Goal: Task Accomplishment & Management: Manage account settings

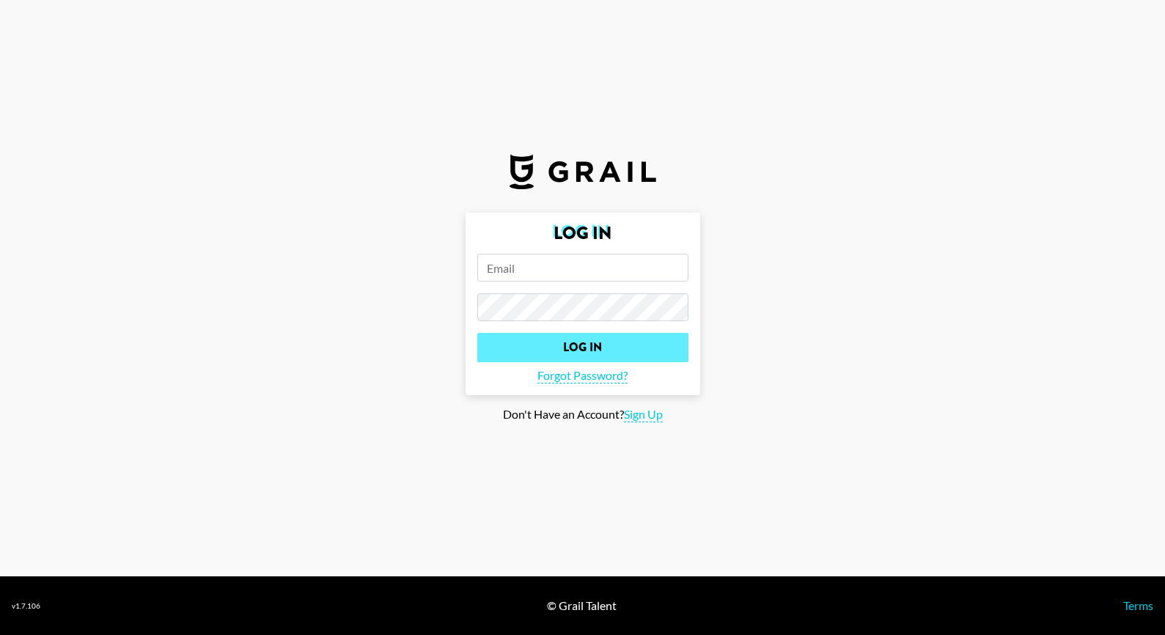
type input "[EMAIL_ADDRESS][DOMAIN_NAME]"
click at [597, 350] on input "Log In" at bounding box center [582, 347] width 211 height 29
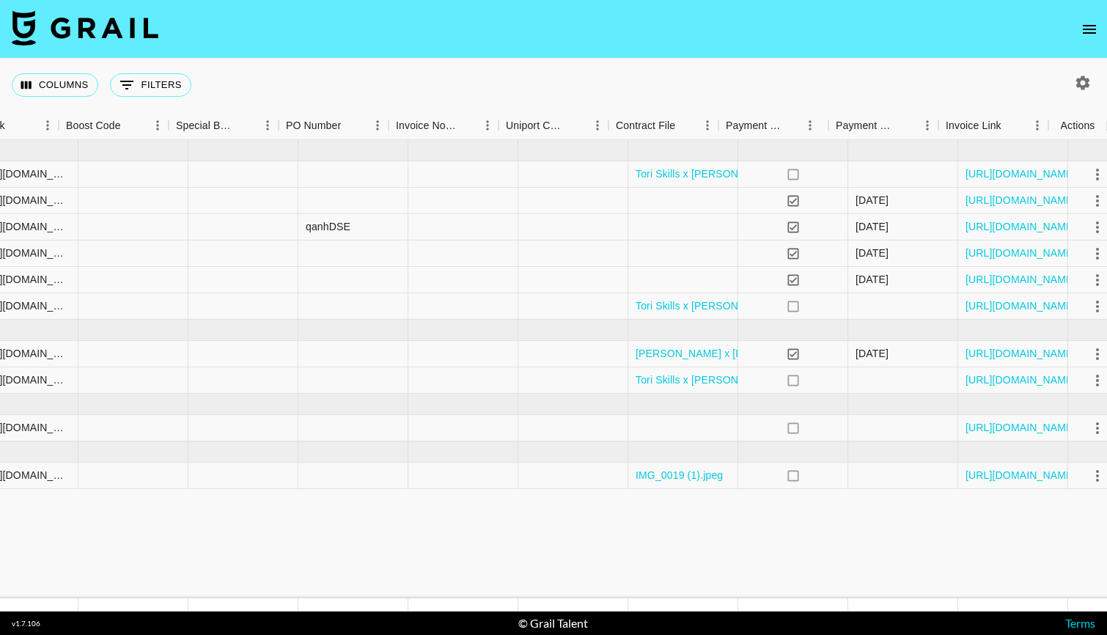
scroll to position [0, 2005]
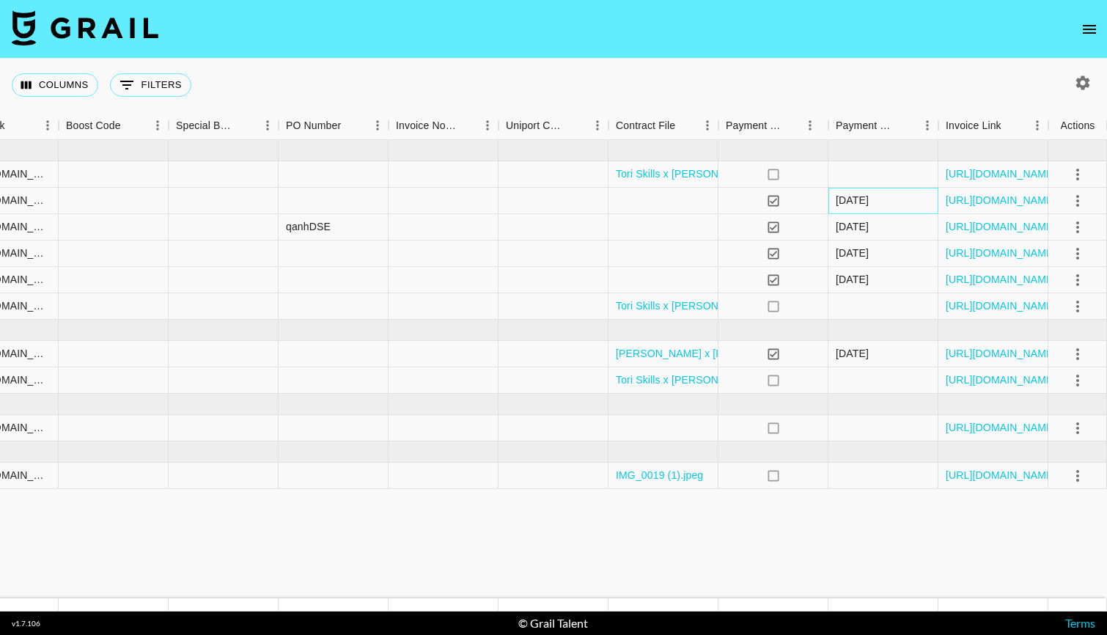
drag, startPoint x: 895, startPoint y: 198, endPoint x: 831, endPoint y: 201, distance: 63.8
click at [831, 201] on div "9/13/2025" at bounding box center [883, 201] width 110 height 26
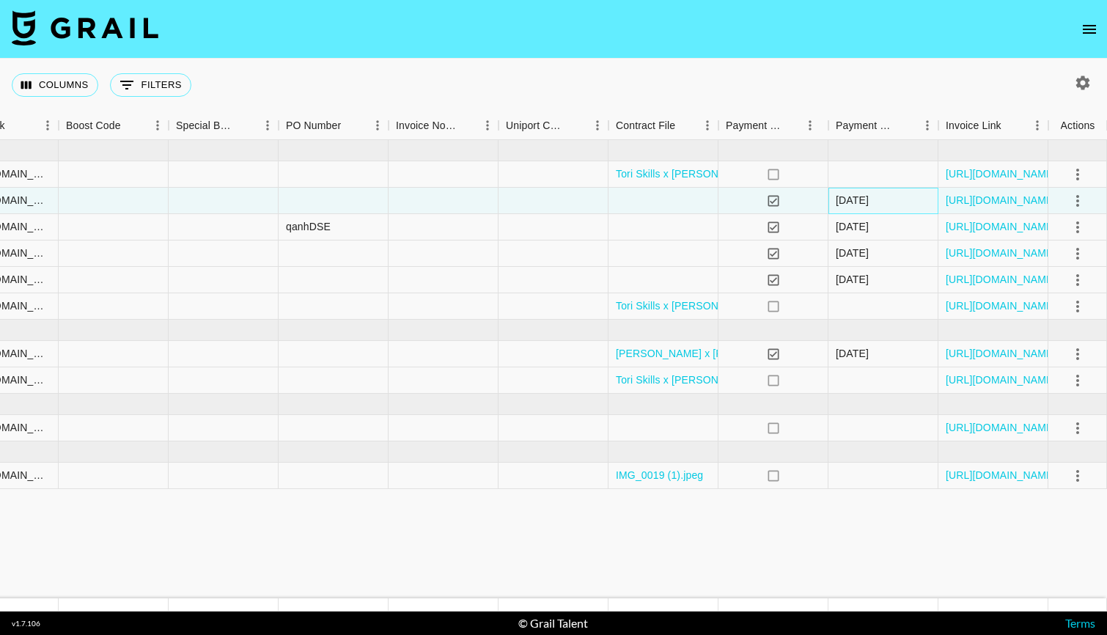
copy div "9/13/2025"
click at [1006, 196] on link "https://in.xero.com/y8oPqvzzONDG0fsfLYqU0t0OPE1ovKjjpUw1LuqR" at bounding box center [1001, 200] width 111 height 15
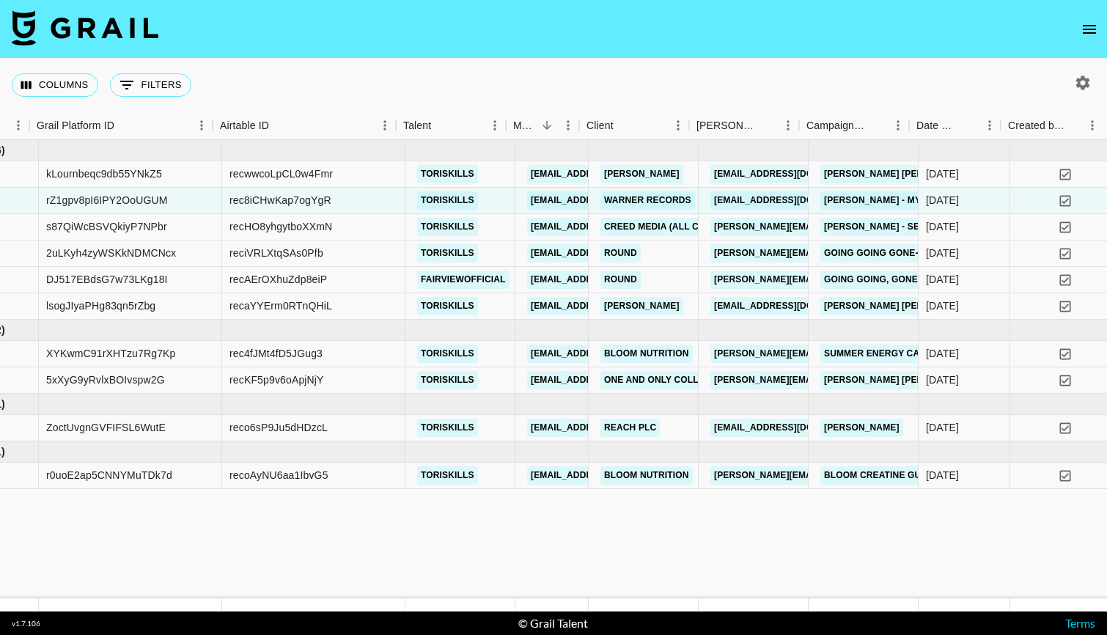
scroll to position [0, 0]
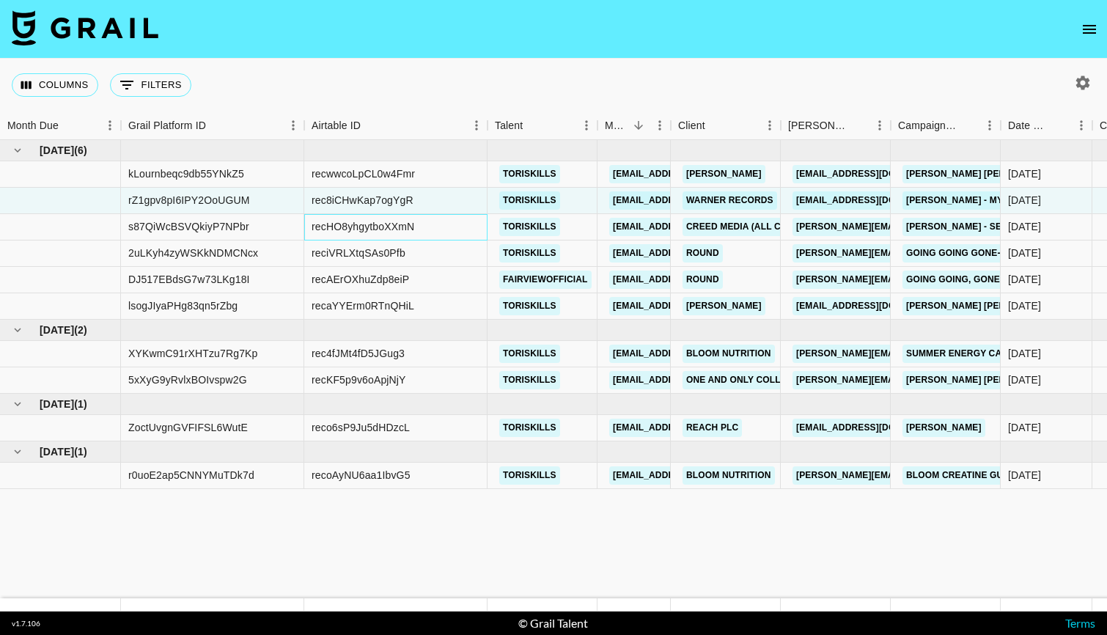
click at [440, 228] on div "recHO8yhgytboXXmN" at bounding box center [395, 227] width 183 height 26
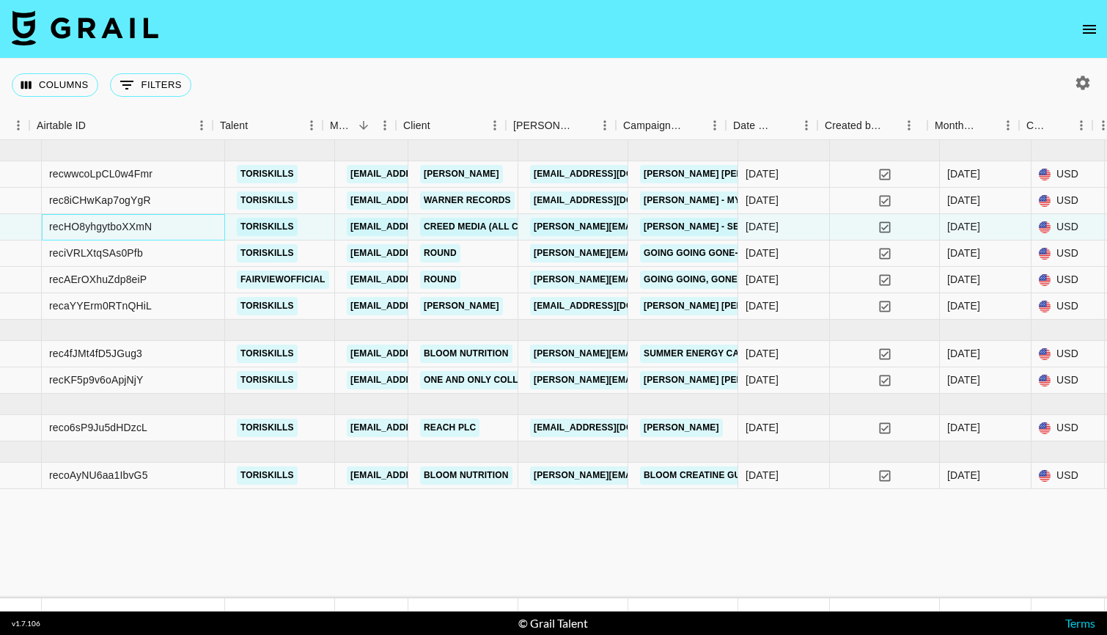
scroll to position [0, 350]
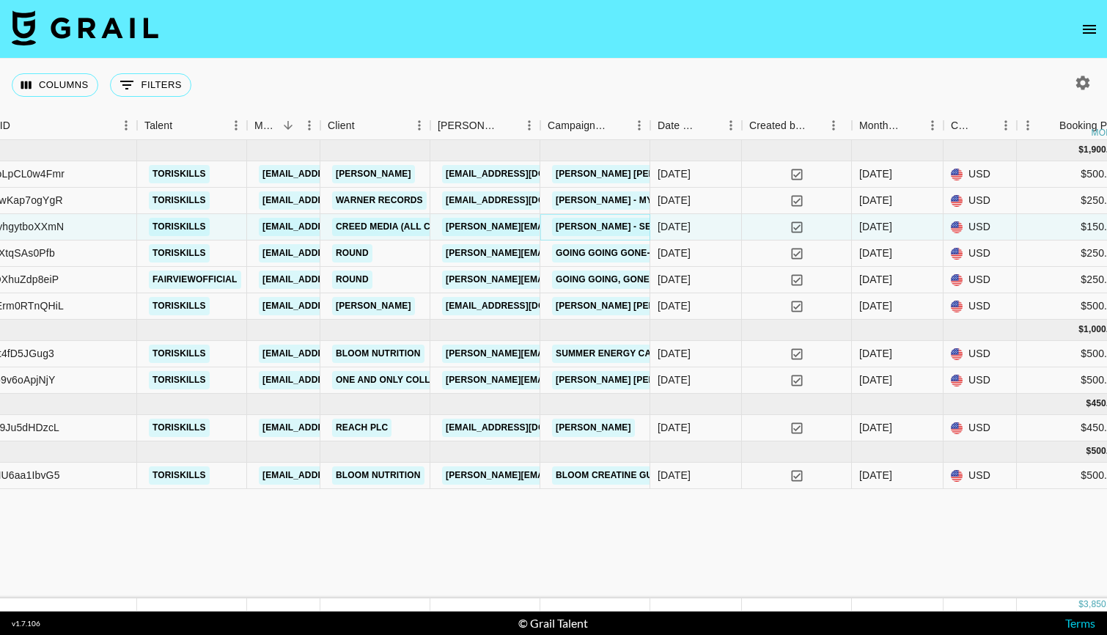
click at [589, 227] on link "Kameron Marlowe - Seventeen" at bounding box center [624, 227] width 145 height 18
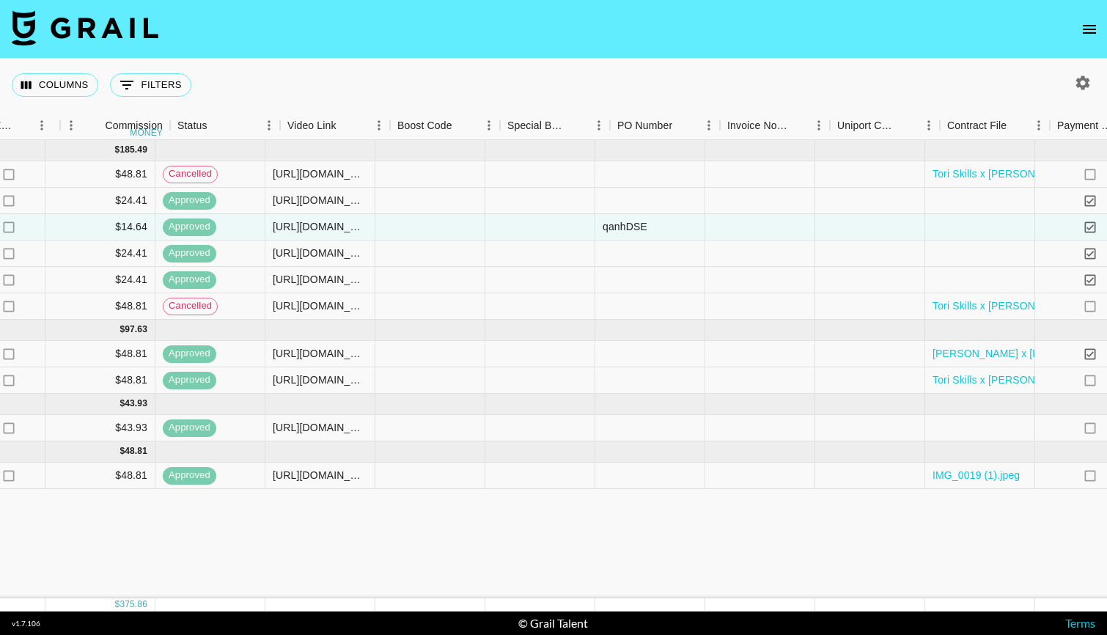
scroll to position [0, 1660]
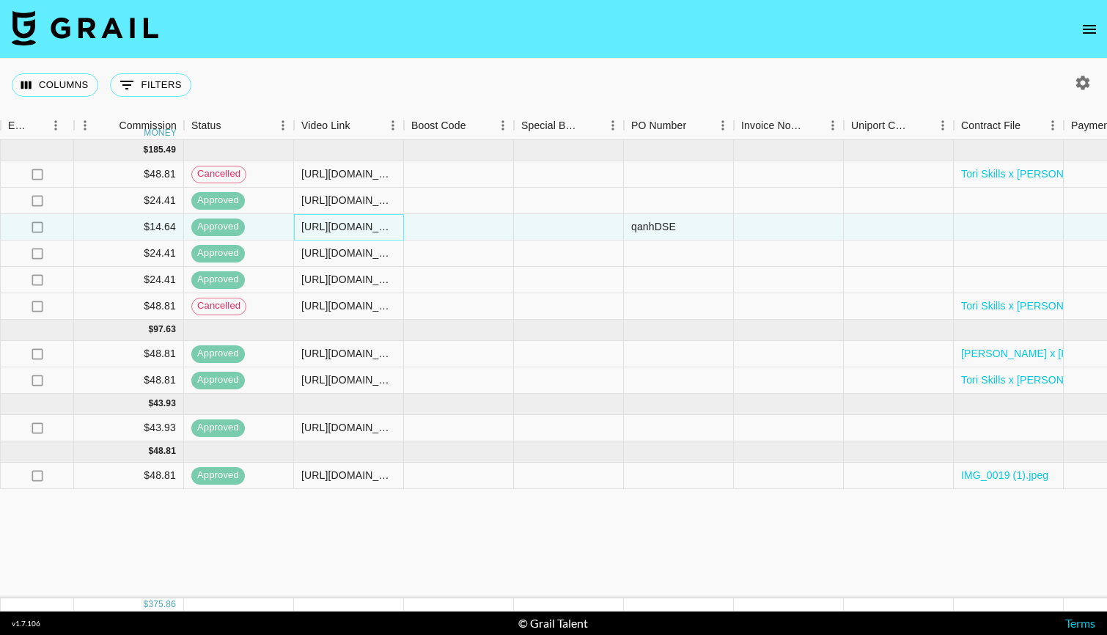
click at [361, 224] on div "https://www.tiktok.com/@toriskills/photo/7519540189379792159" at bounding box center [348, 226] width 95 height 15
click at [361, 225] on div "https://www.tiktok.com/@toriskills/photo/7519540189379792159" at bounding box center [348, 226] width 95 height 15
drag, startPoint x: 393, startPoint y: 227, endPoint x: 254, endPoint y: 224, distance: 139.3
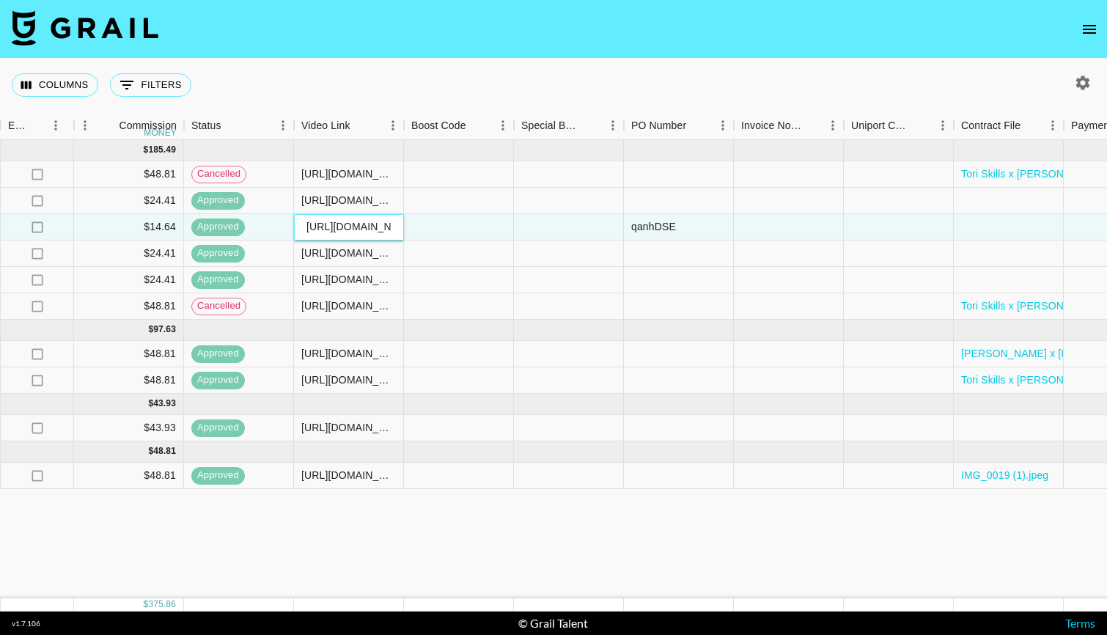
scroll to position [0, 2005]
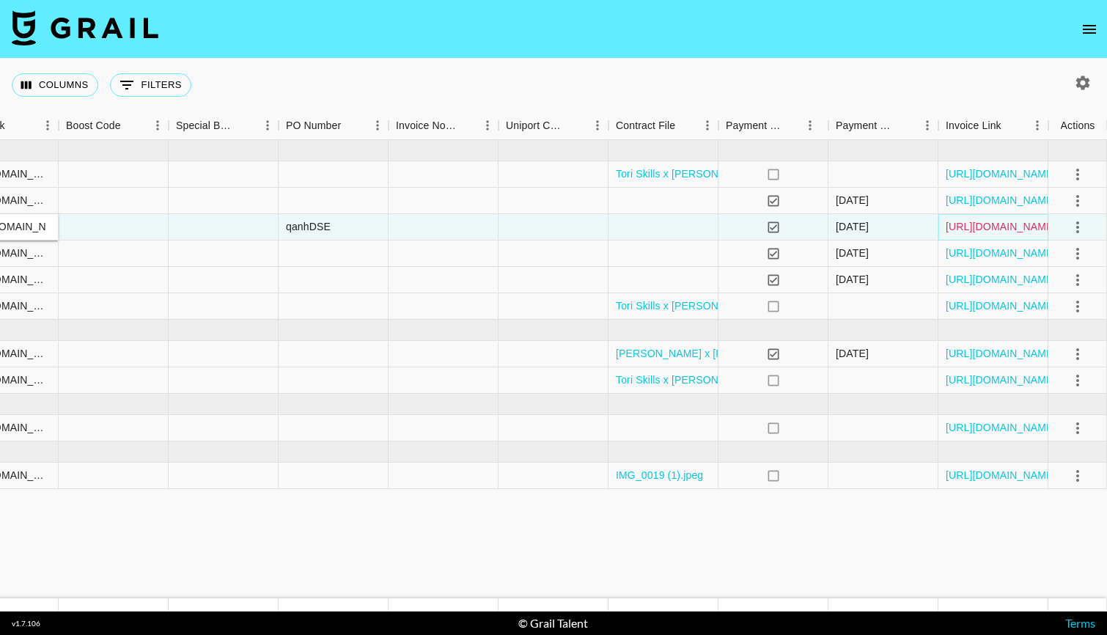
click at [1014, 227] on link "https://in.xero.com/bzsFJI8RF6mackPd3fn6EPtBxlSgEdMq06DuZDvS" at bounding box center [1001, 226] width 111 height 15
click at [984, 225] on link "https://in.xero.com/bzsFJI8RF6mackPd3fn6EPtBxlSgEdMq06DuZDvS" at bounding box center [1001, 226] width 111 height 15
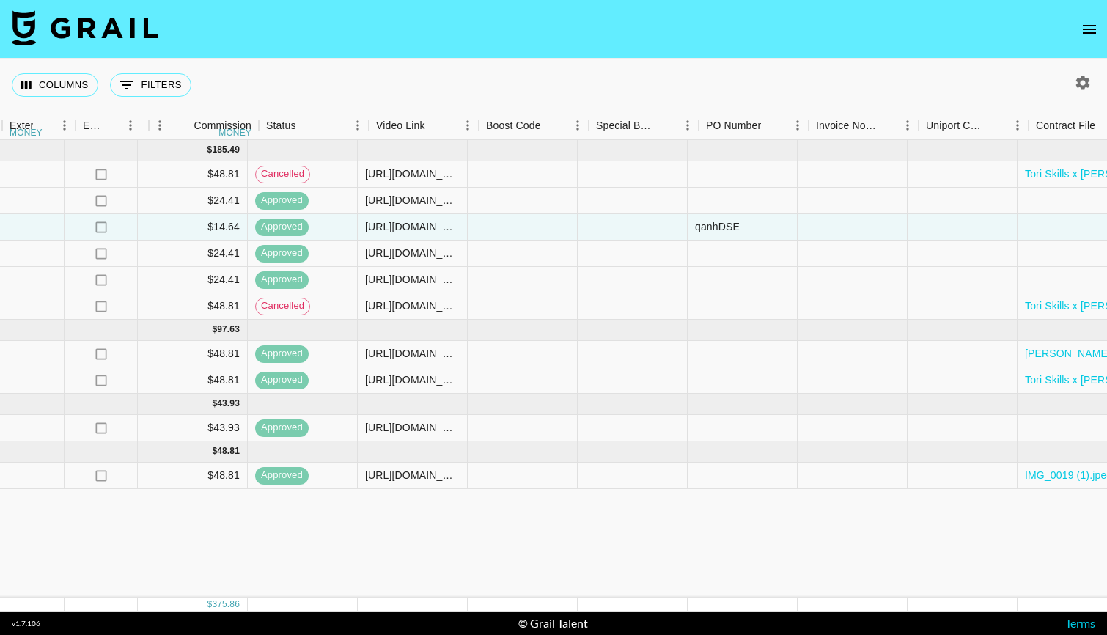
scroll to position [0, 1585]
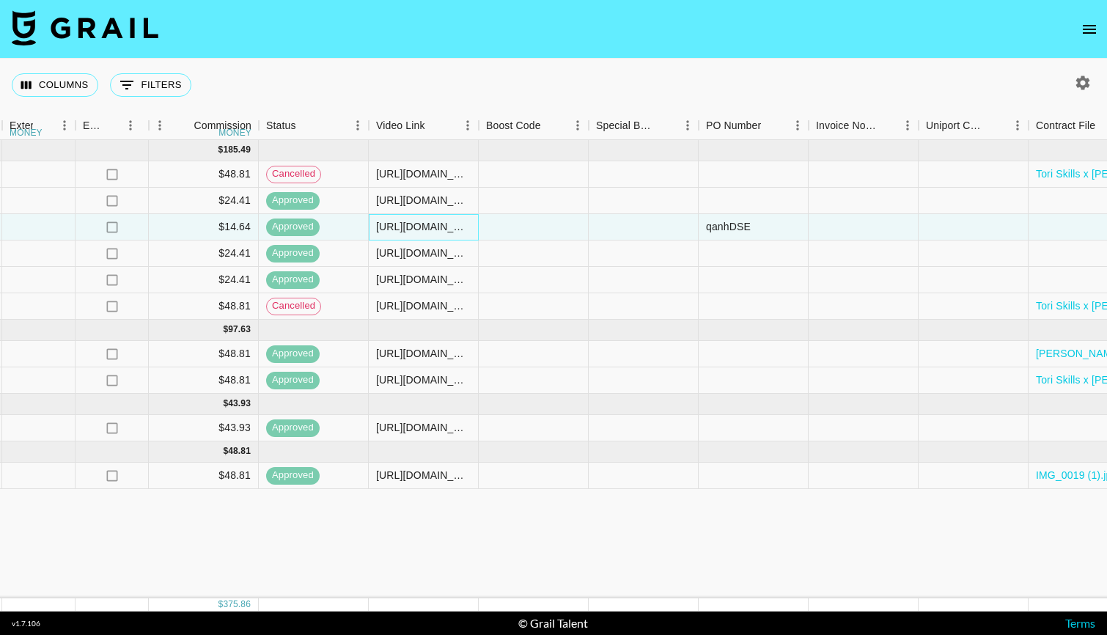
click at [433, 229] on div "https://www.tiktok.com/@toriskills/photo/7519540189379792159" at bounding box center [423, 226] width 95 height 15
drag, startPoint x: 376, startPoint y: 227, endPoint x: 482, endPoint y: 230, distance: 106.4
click at [472, 224] on div "https://www.tiktok.com/@toriskills/photo/7519540189379792159" at bounding box center [424, 227] width 110 height 26
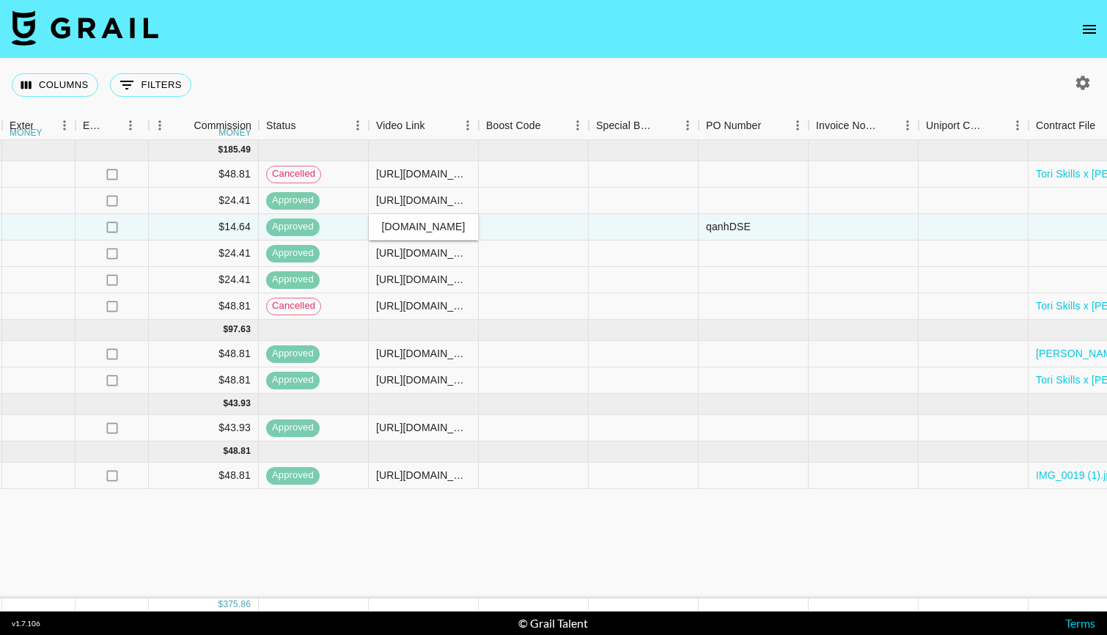
scroll to position [0, 0]
drag, startPoint x: 472, startPoint y: 224, endPoint x: 348, endPoint y: 220, distance: 123.9
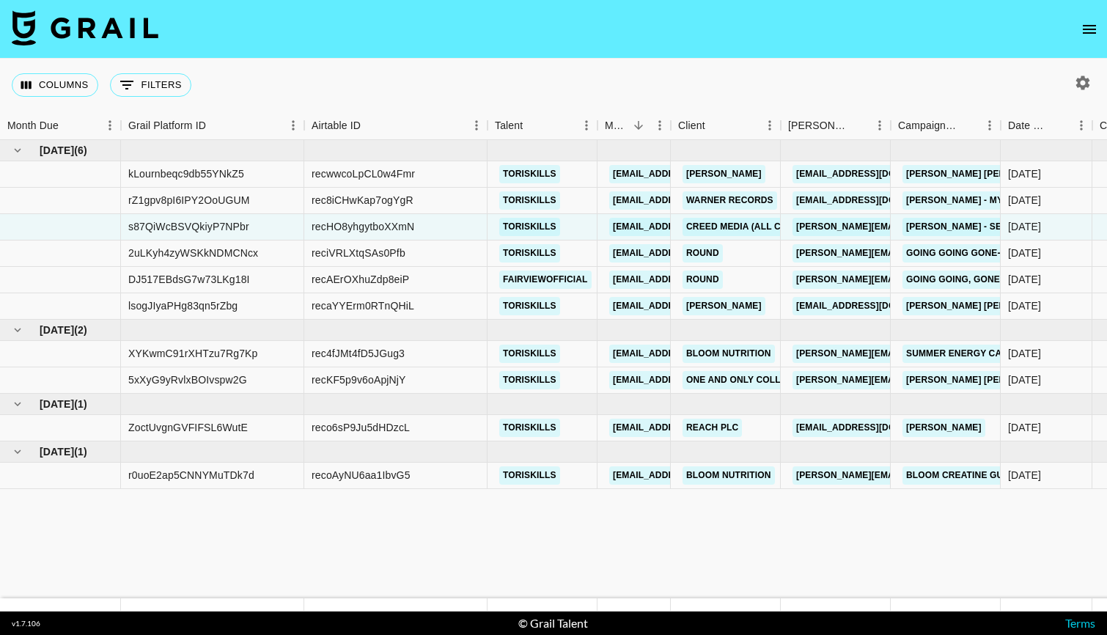
click at [1081, 82] on icon "button" at bounding box center [1083, 83] width 18 height 18
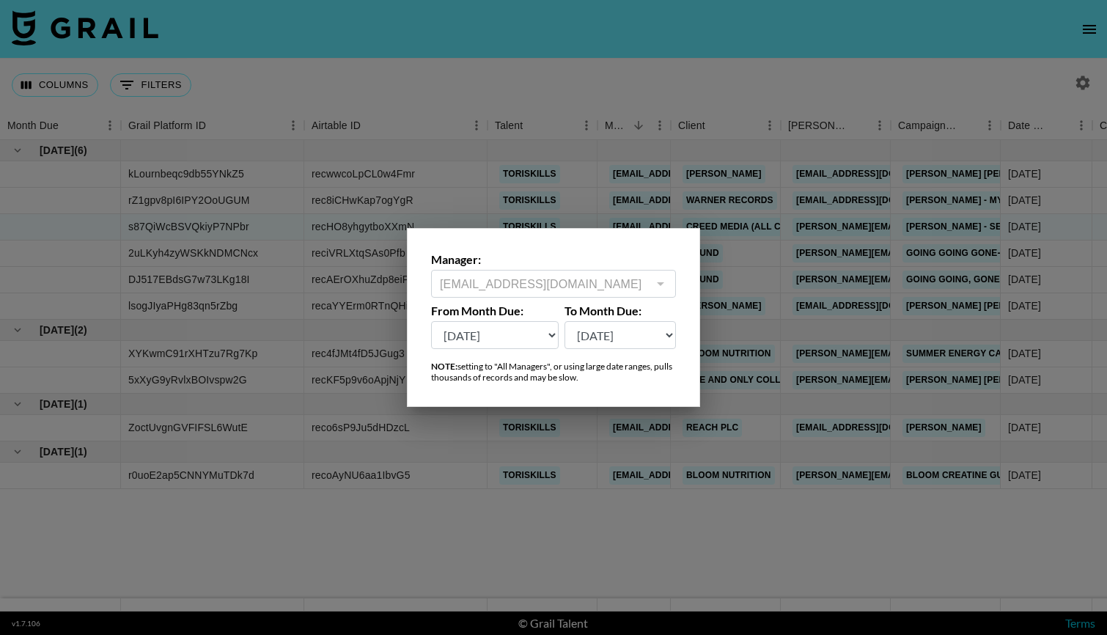
click at [542, 336] on select "Oct '26 Sep '26 Aug '26 Jul '26 Jun '26 May '26 Apr '26 Mar '26 Feb '26 Jan '26…" at bounding box center [495, 335] width 128 height 28
click at [431, 321] on select "Oct '26 Sep '26 Aug '26 Jul '26 Jun '26 May '26 Apr '26 Mar '26 Feb '26 Jan '26…" at bounding box center [495, 335] width 128 height 28
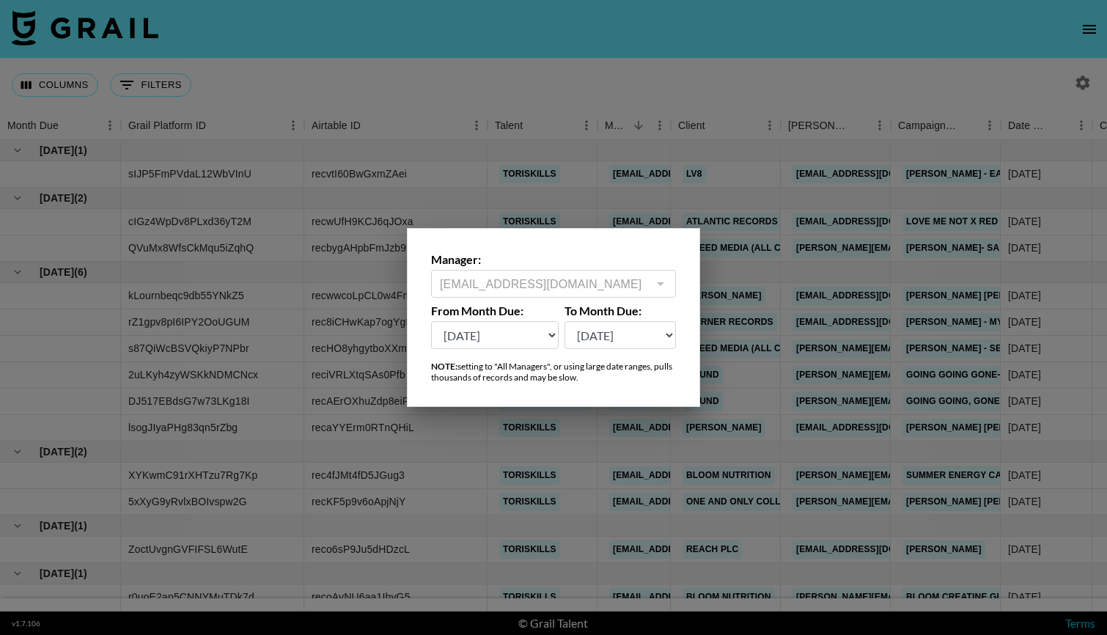
click at [549, 335] on select "Oct '26 Sep '26 Aug '26 Jul '26 Jun '26 May '26 Apr '26 Mar '26 Feb '26 Jan '26…" at bounding box center [495, 335] width 128 height 28
select select "Apr '25"
click at [431, 321] on select "Oct '26 Sep '26 Aug '26 Jul '26 Jun '26 May '26 Apr '26 Mar '26 Feb '26 Jan '26…" at bounding box center [495, 335] width 128 height 28
click at [708, 67] on div at bounding box center [553, 317] width 1107 height 635
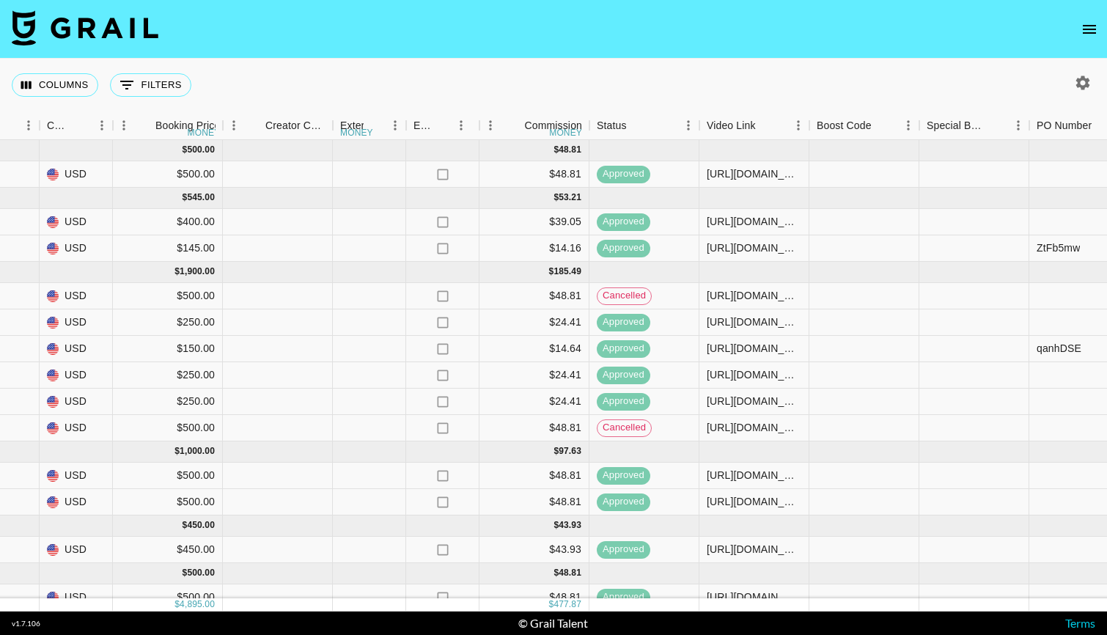
scroll to position [0, 1259]
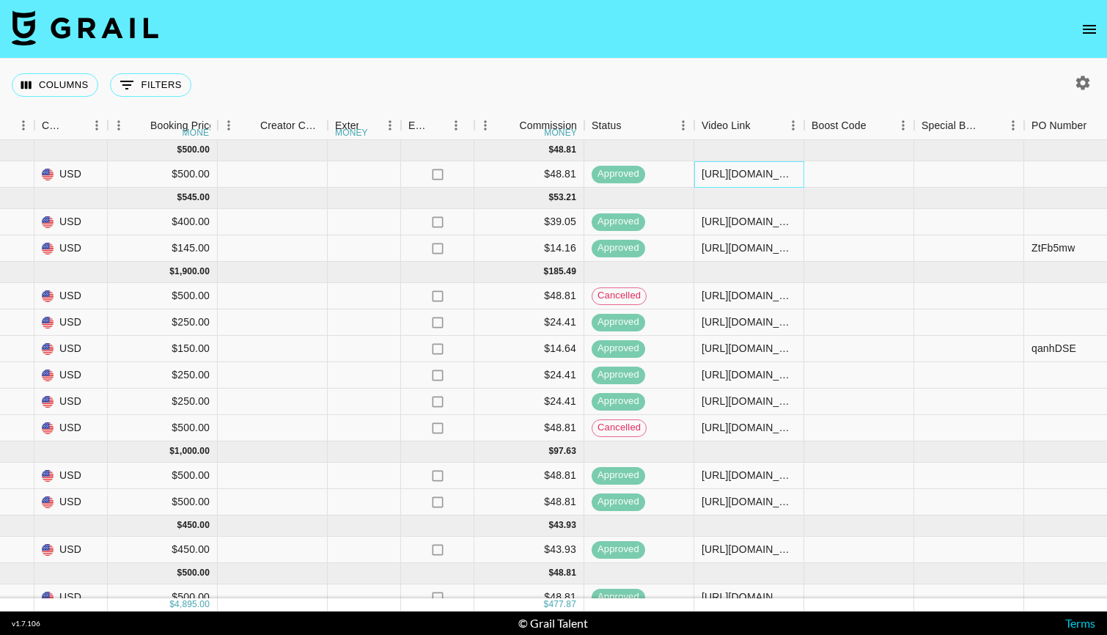
click at [748, 175] on div "https://www.tiktok.com/@toriskills/video/7508015727505460511?lang=en" at bounding box center [749, 173] width 95 height 15
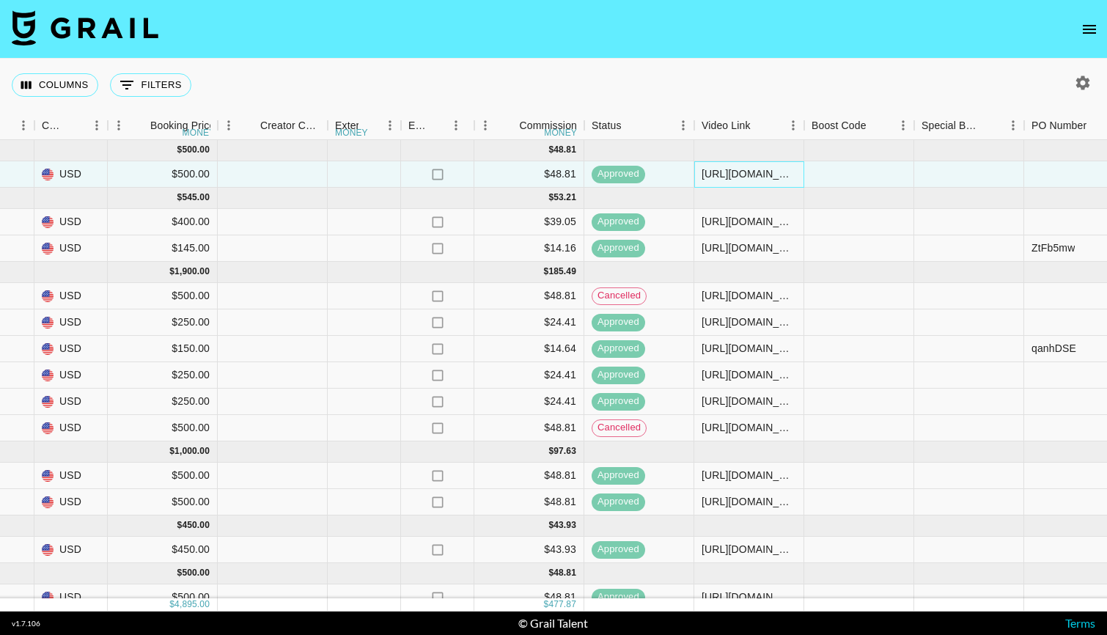
click at [788, 174] on div "https://www.tiktok.com/@toriskills/video/7508015727505460511?lang=en" at bounding box center [749, 173] width 95 height 15
drag, startPoint x: 798, startPoint y: 174, endPoint x: 649, endPoint y: 172, distance: 149.6
click at [649, 172] on div "sIJP5FmPVdaL12WbVInU recvtI60BwGxmZAei toriskills alyssa.bogdan@grail-talent.co…" at bounding box center [297, 174] width 3112 height 26
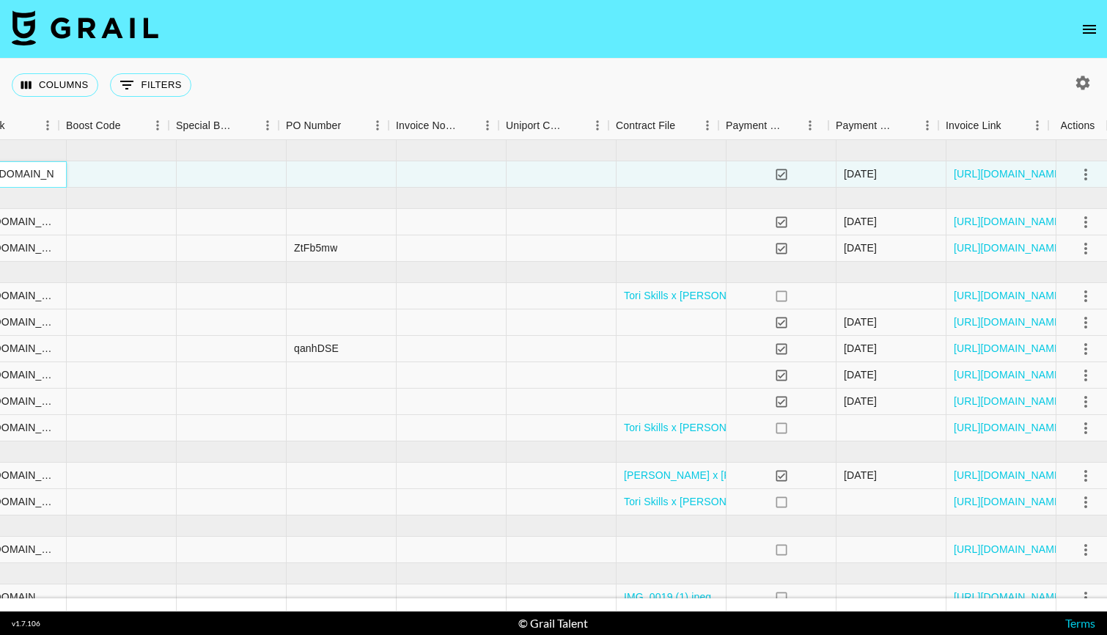
scroll to position [0, 2005]
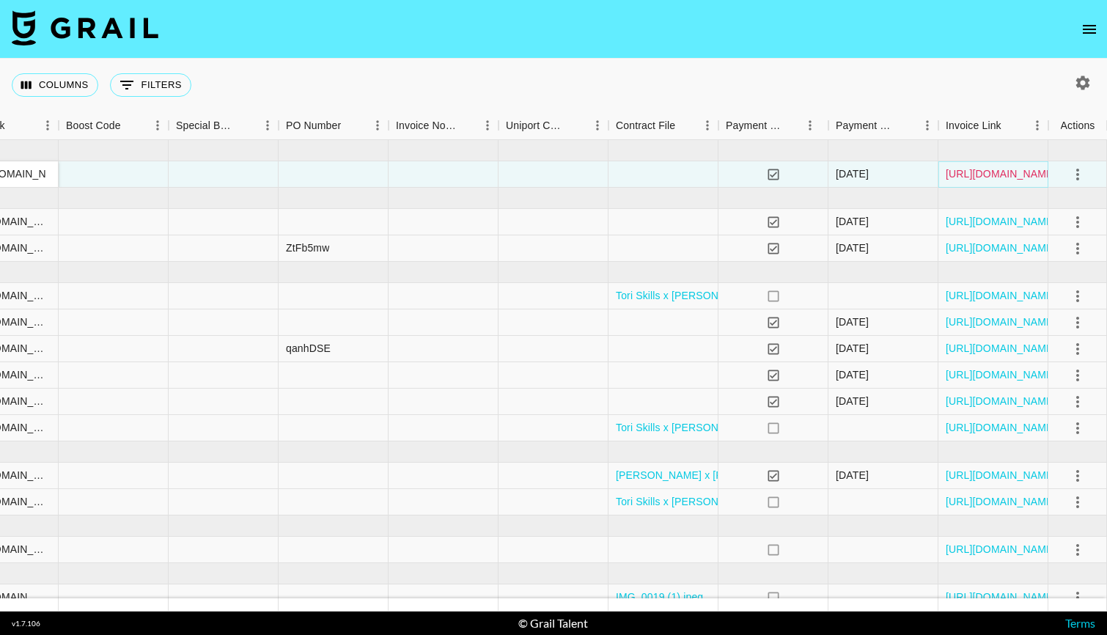
click at [989, 174] on link "https://in.xero.com/CwchmVOfQC3G29oQHyeGDNjCcunOdYR5DIBQGDWS" at bounding box center [1001, 173] width 111 height 15
click at [982, 223] on link "https://in.xero.com/55OwtSQUQnM1ivDDAHb2LcAvjyDKbZWK7rUckrD0" at bounding box center [1001, 221] width 111 height 15
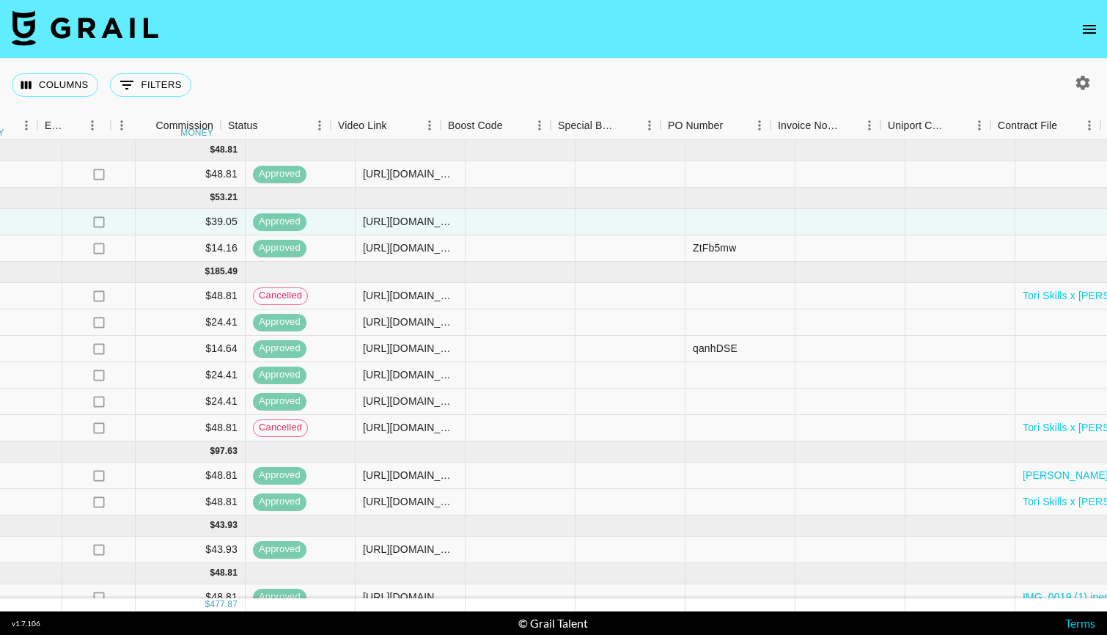
scroll to position [0, 1553]
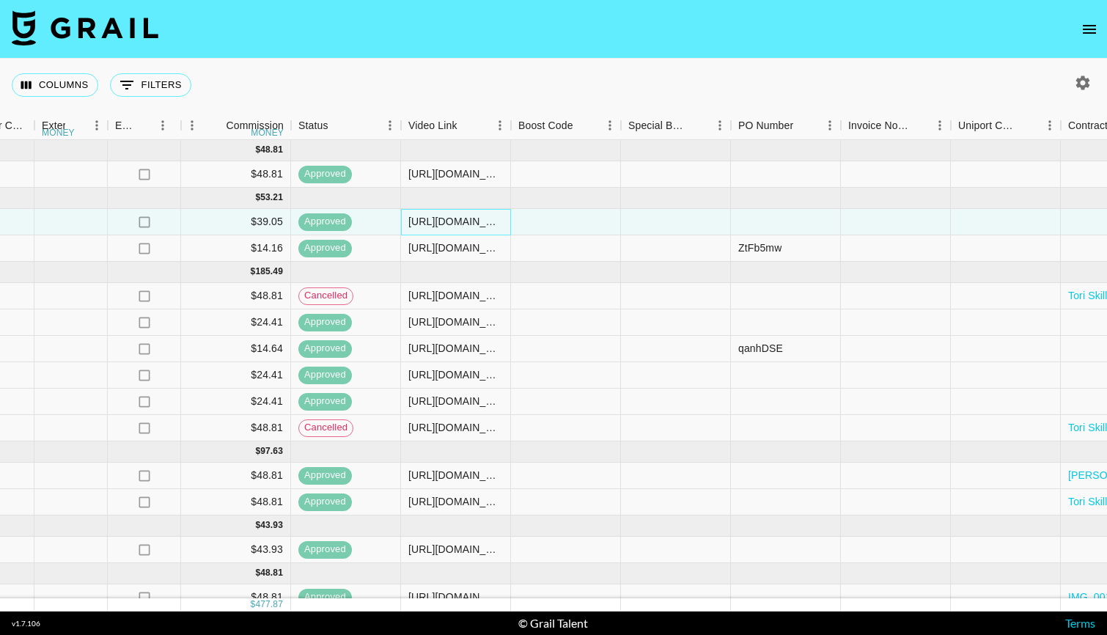
click at [471, 226] on div "https://www.tiktok.com/@toriskills/video/7516250413239160094?lang=en" at bounding box center [455, 221] width 95 height 15
click at [471, 225] on div "https://www.tiktok.com/@toriskills/video/7516250413239160094?lang=en" at bounding box center [455, 221] width 95 height 15
drag, startPoint x: 503, startPoint y: 219, endPoint x: 380, endPoint y: 217, distance: 123.2
click at [380, 217] on div "cIGz4WpDv8PLxd36yT2M recwUfH9KCJ6qJOxa toriskills alyssa.bogdan@grail-talent.co…" at bounding box center [3, 222] width 3112 height 26
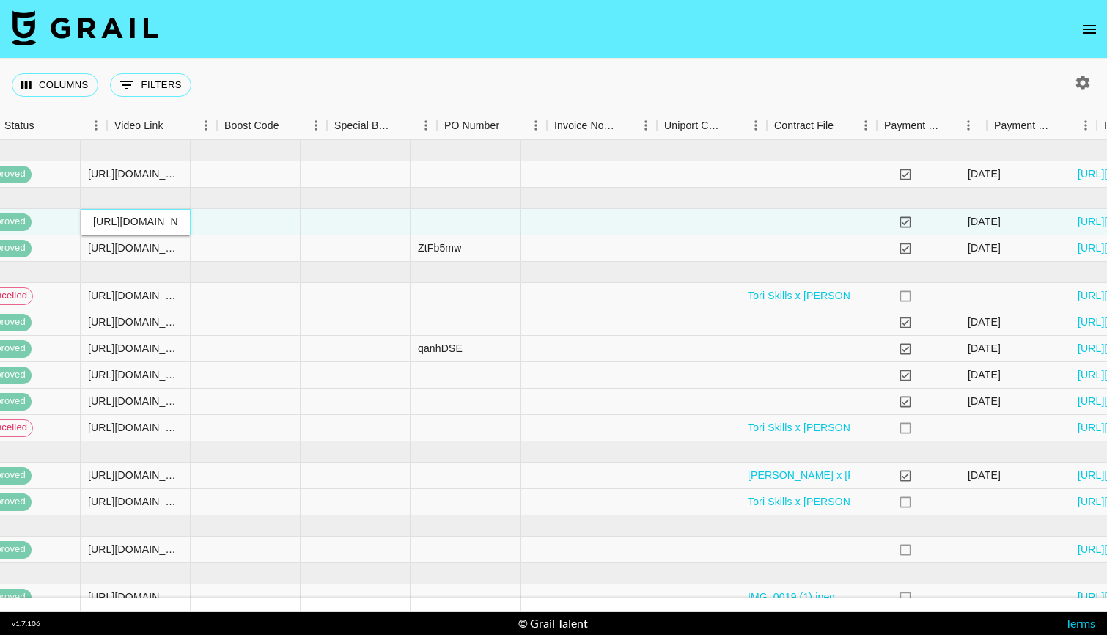
scroll to position [0, 2005]
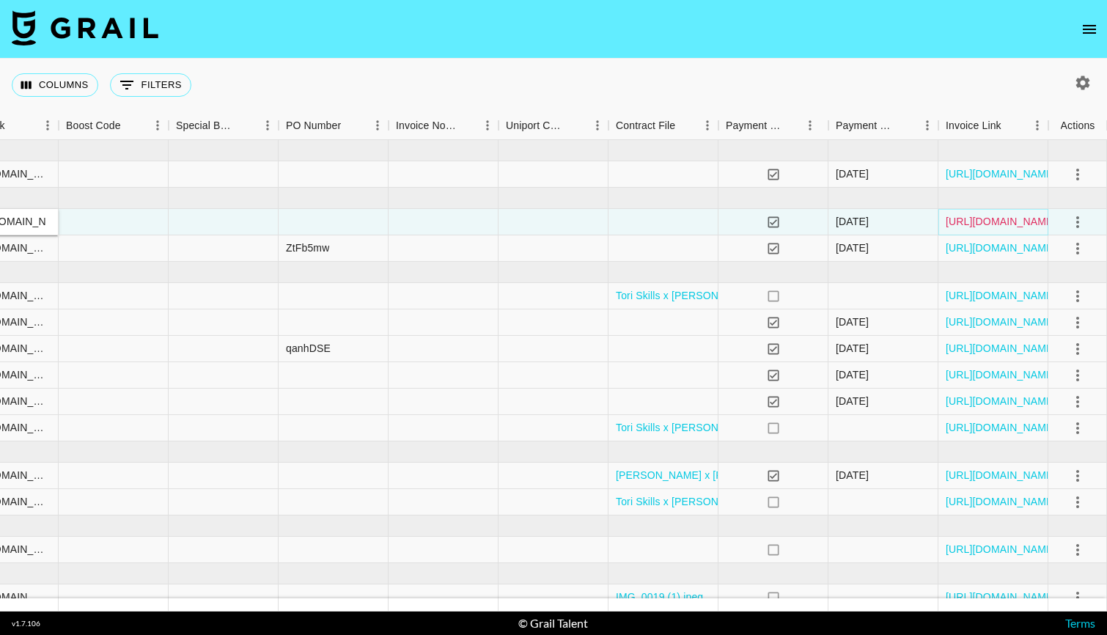
click at [995, 228] on link "https://in.xero.com/55OwtSQUQnM1ivDDAHb2LcAvjyDKbZWK7rUckrD0" at bounding box center [1001, 221] width 111 height 15
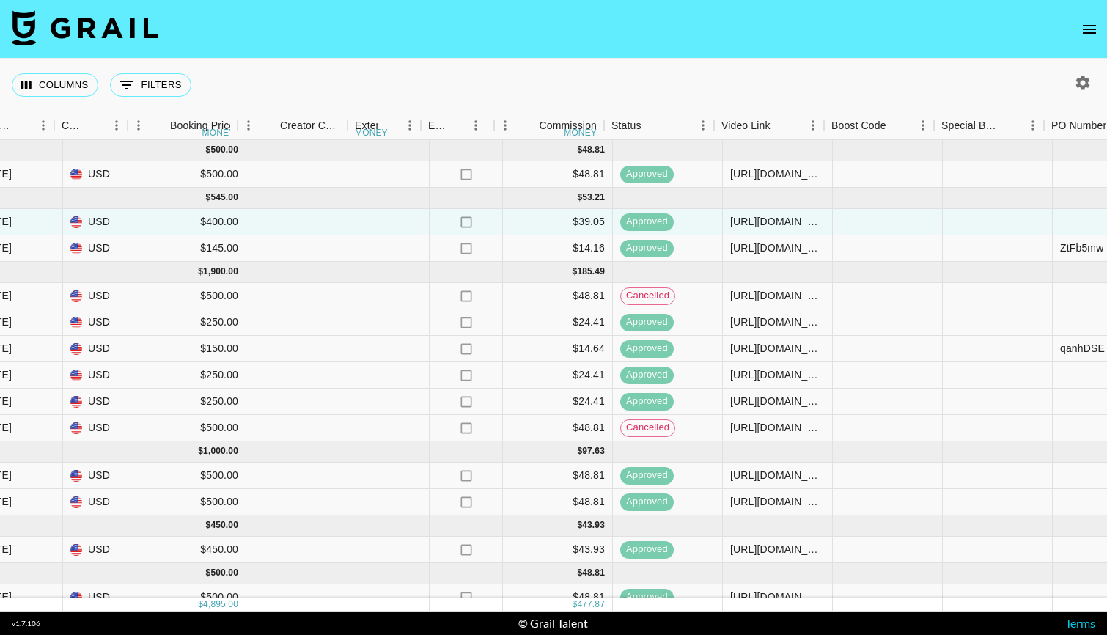
scroll to position [0, 1245]
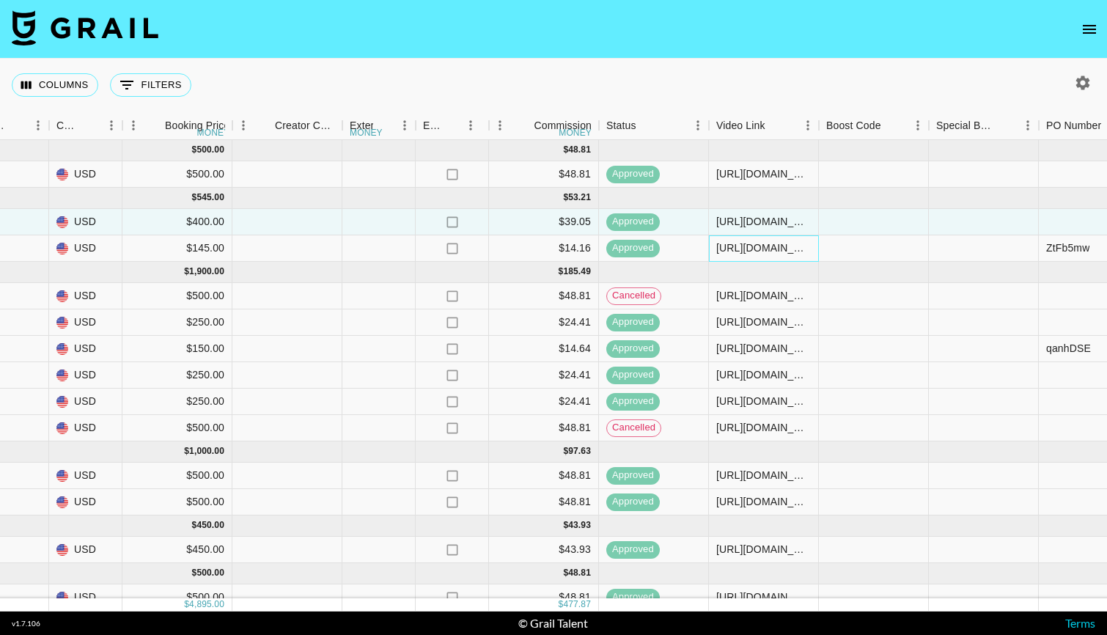
click at [749, 241] on div "https://www.tiktok.com/@toriskills/video/7517412548719676703" at bounding box center [763, 247] width 95 height 15
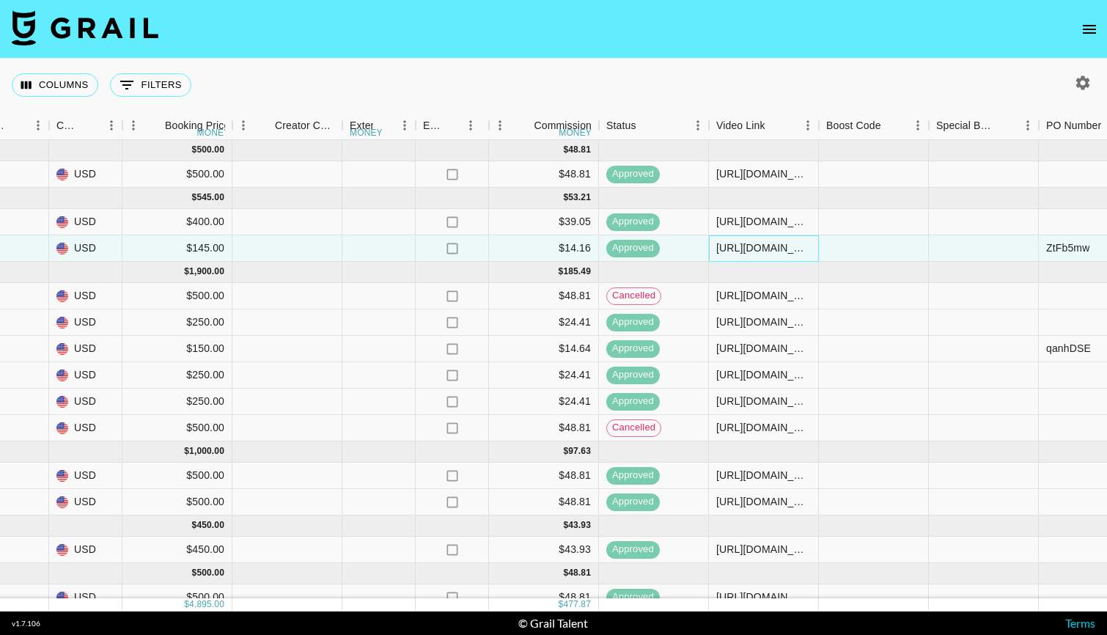
click at [791, 251] on div "https://www.tiktok.com/@toriskills/video/7517412548719676703" at bounding box center [763, 247] width 95 height 15
click at [822, 251] on div at bounding box center [874, 248] width 110 height 26
click at [804, 247] on div "https://www.tiktok.com/@toriskills/video/7517412548719676703" at bounding box center [763, 247] width 95 height 15
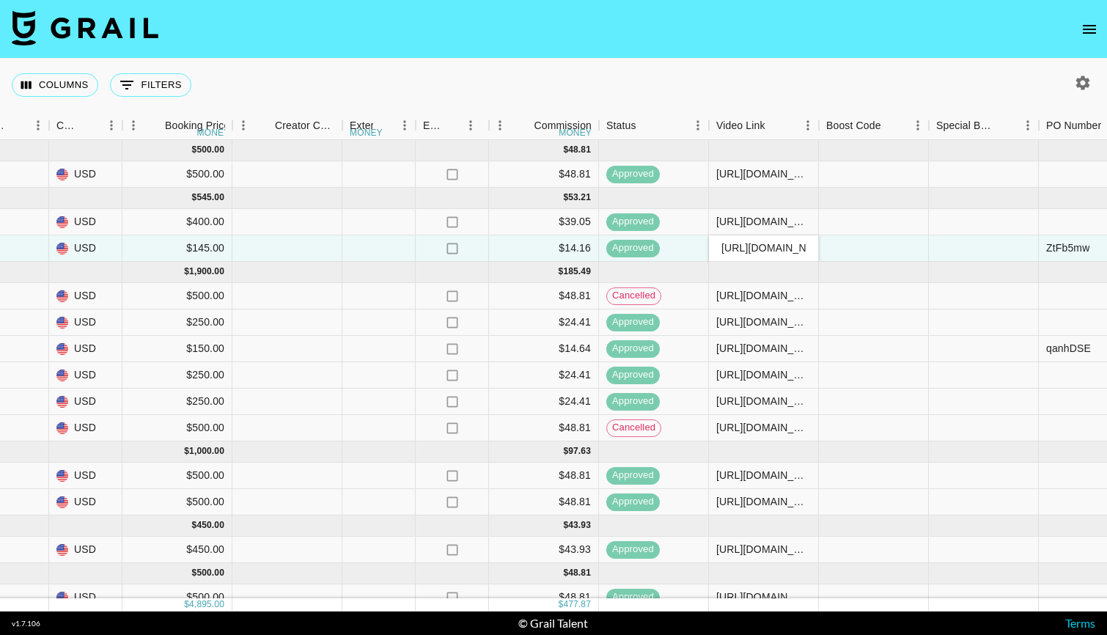
drag, startPoint x: 811, startPoint y: 245, endPoint x: 640, endPoint y: 244, distance: 171.5
click at [640, 244] on div "QVuMx8WfsCkMqu5iZqhQ recbygAHpbFmJzb9X toriskills alyssa.bogdan@grail-talent.co…" at bounding box center [311, 248] width 3112 height 26
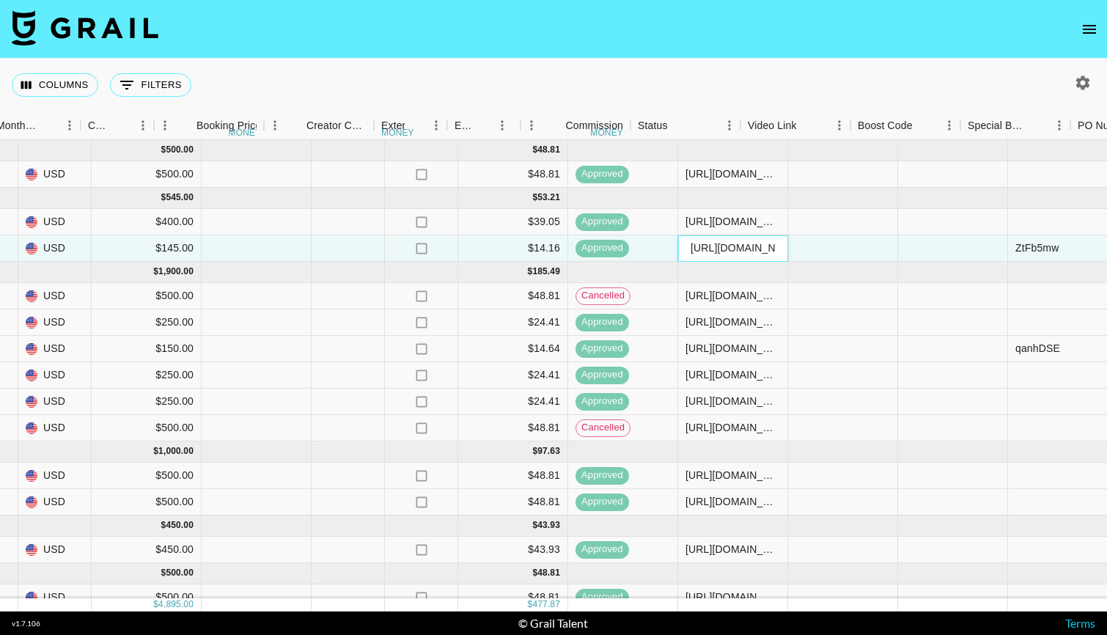
scroll to position [0, 1287]
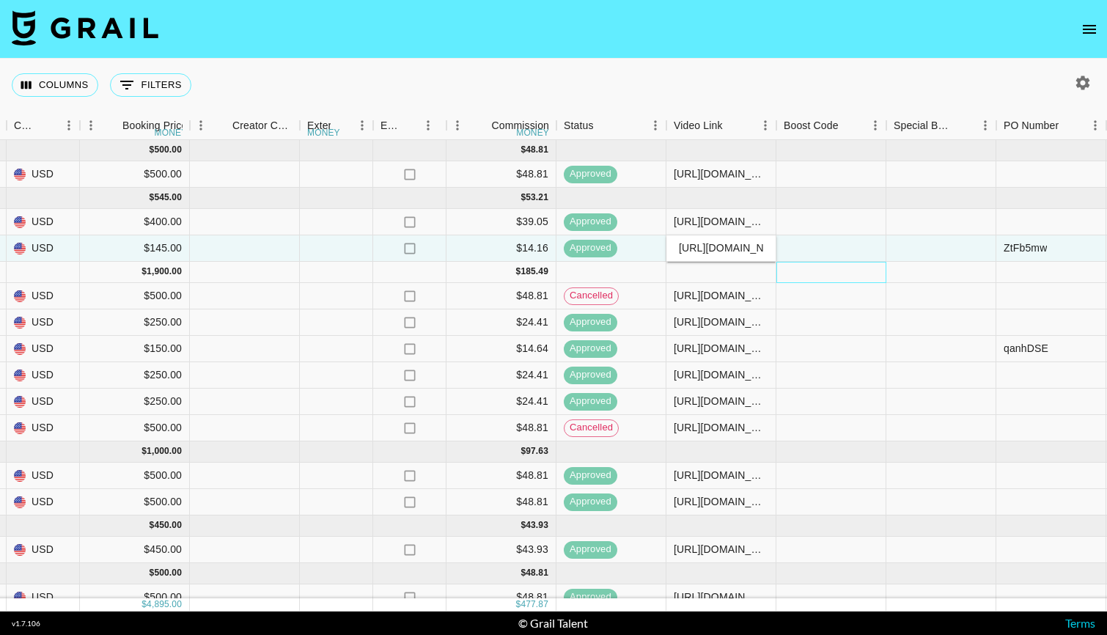
click at [834, 277] on div at bounding box center [831, 272] width 110 height 21
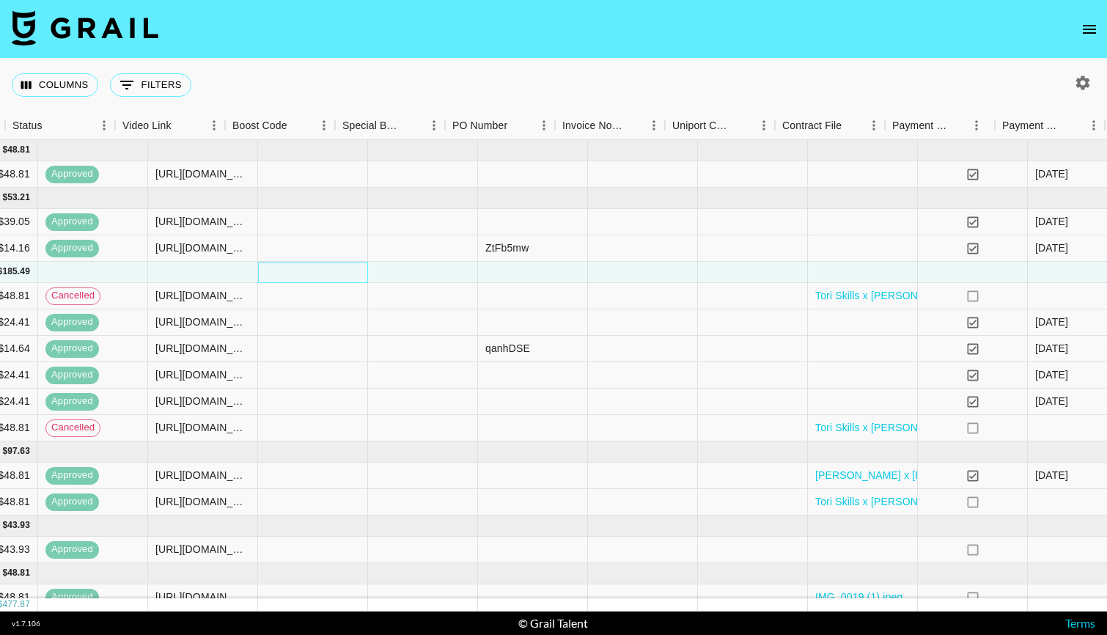
scroll to position [0, 2005]
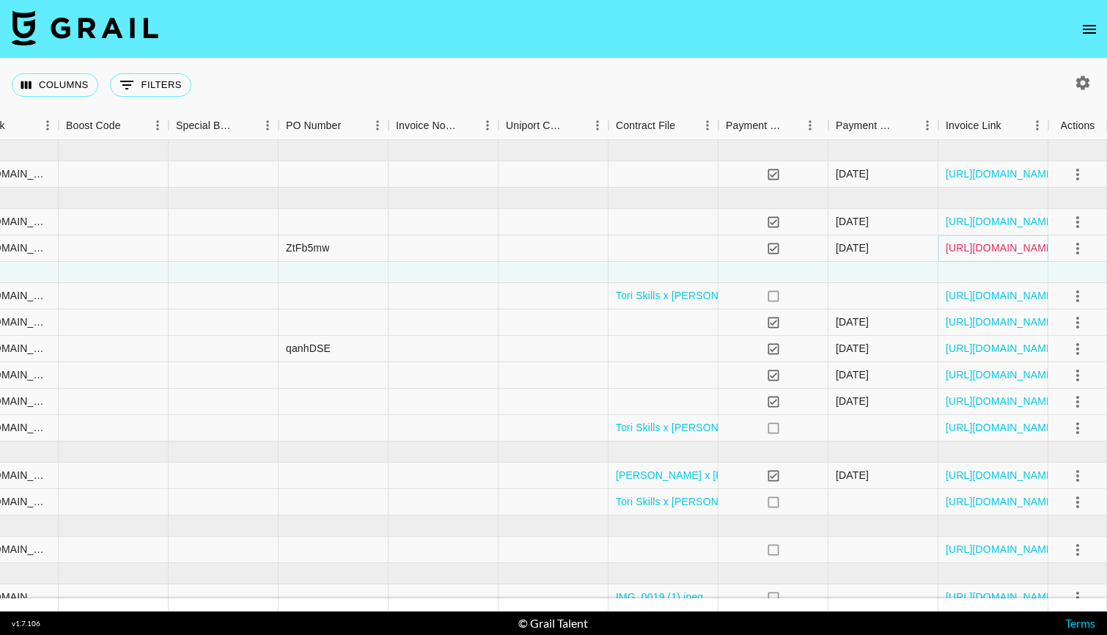
click at [971, 249] on link "https://in.xero.com/fjU69pNGi83l2pJZ0U2mOCnk0DMcYYE3aCDTZJgk" at bounding box center [1001, 247] width 111 height 15
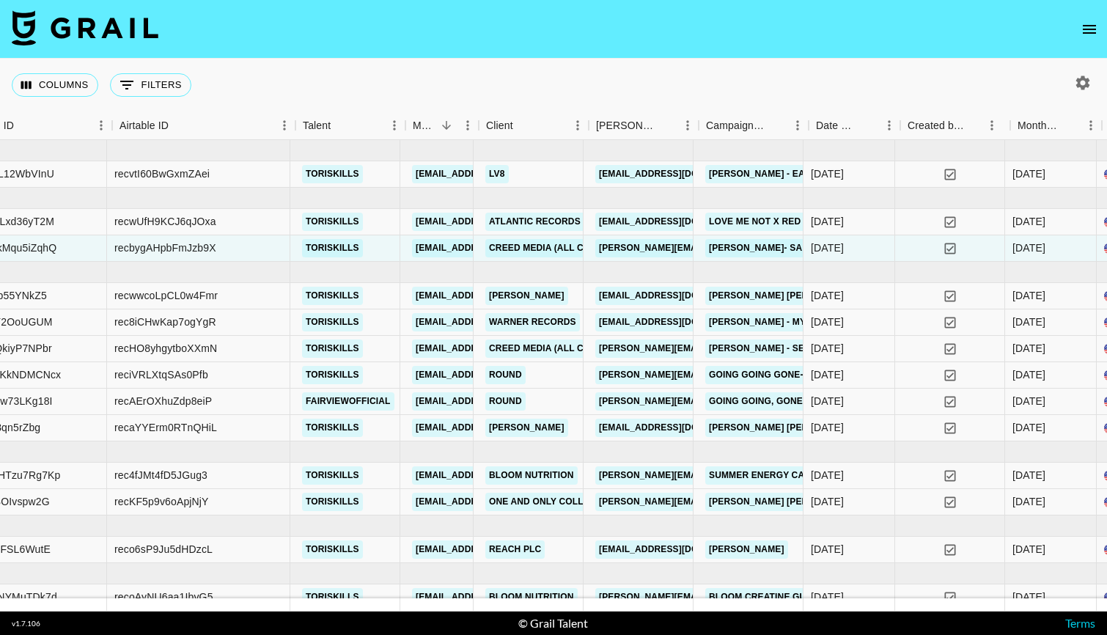
scroll to position [0, 238]
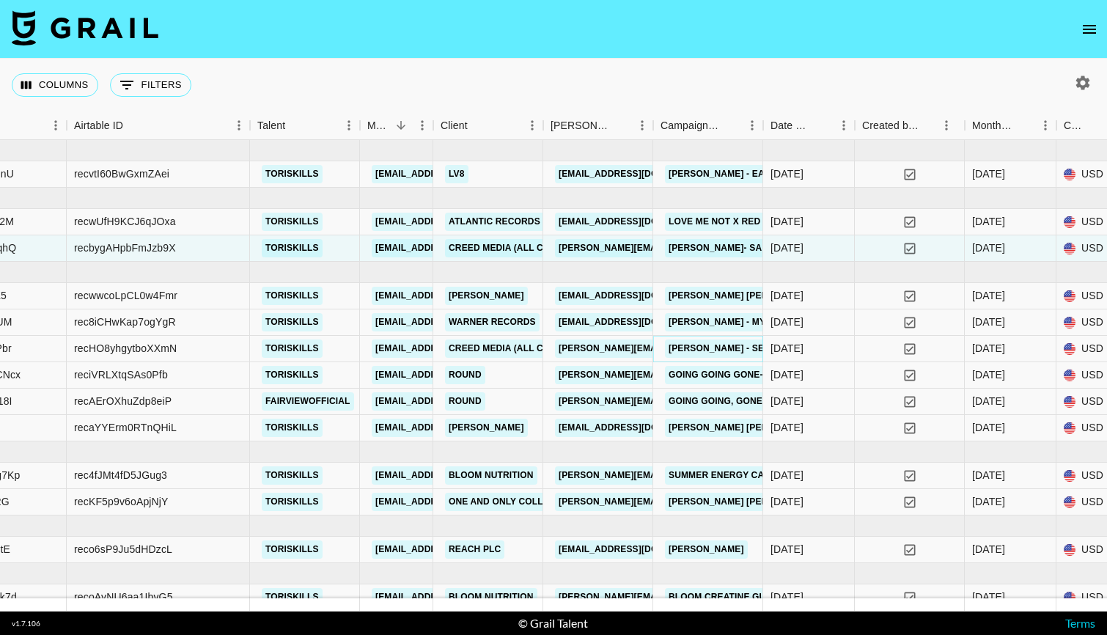
click at [722, 351] on link "Kameron Marlowe - Seventeen" at bounding box center [737, 348] width 145 height 18
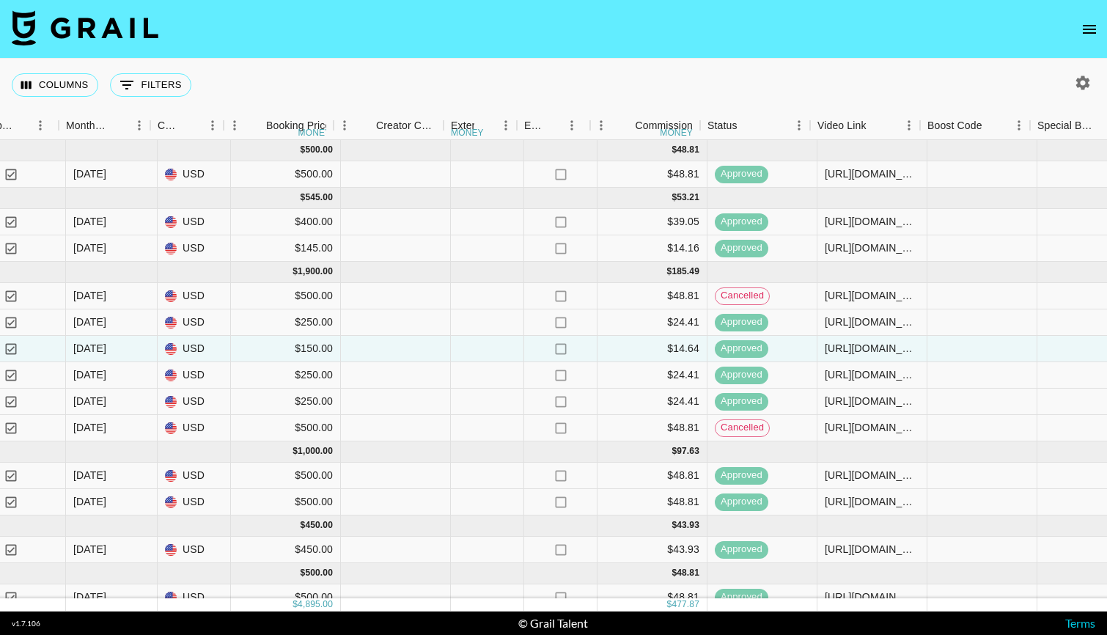
scroll to position [0, 1149]
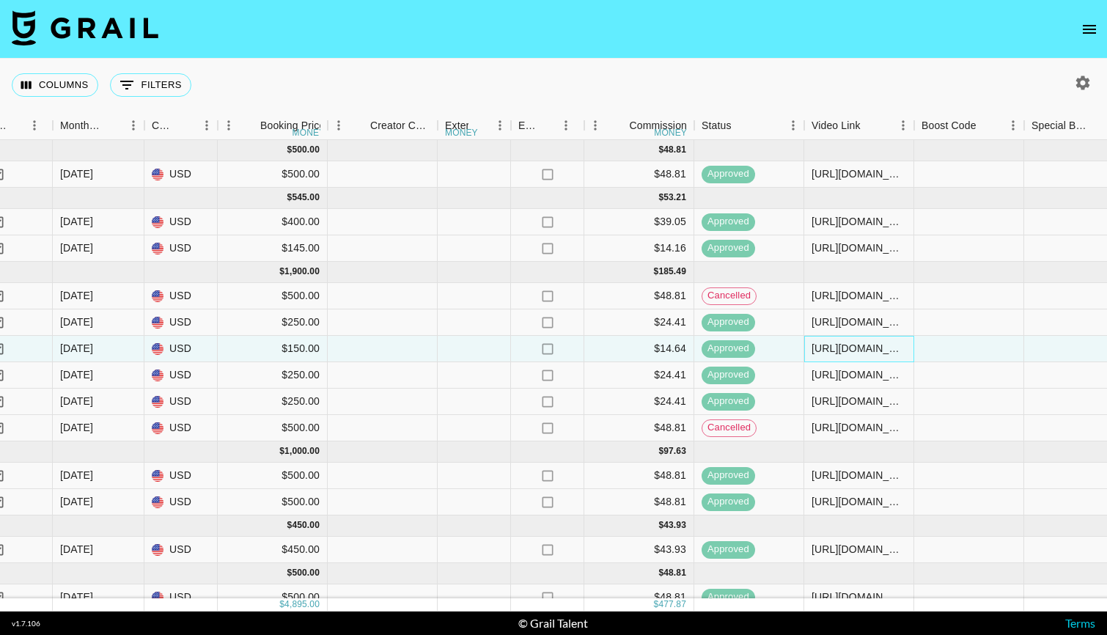
click at [882, 347] on div "https://www.tiktok.com/@toriskills/photo/7519540189379792159" at bounding box center [858, 348] width 95 height 15
click at [908, 348] on div "https://www.tiktok.com/@toriskills/photo/7519540189379792159" at bounding box center [859, 349] width 110 height 26
click at [904, 348] on div "https://www.tiktok.com/@toriskills/photo/7519540189379792159" at bounding box center [858, 348] width 95 height 15
click at [902, 348] on div "https://www.tiktok.com/@toriskills/photo/7519540189379792159" at bounding box center [858, 348] width 95 height 15
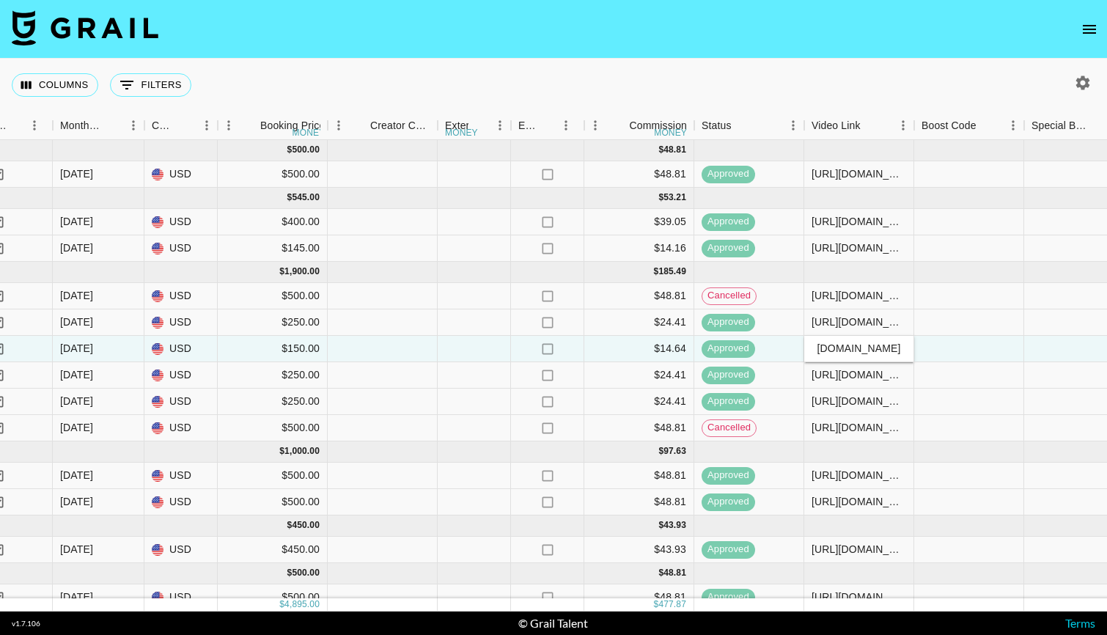
scroll to position [0, 0]
drag, startPoint x: 906, startPoint y: 348, endPoint x: 769, endPoint y: 345, distance: 137.1
click at [770, 346] on div "s87QiWcBSVQkiyP7NPbr recHO8yhgytboXXmN toriskills alyssa.bogdan@grail-talent.co…" at bounding box center [407, 349] width 3112 height 26
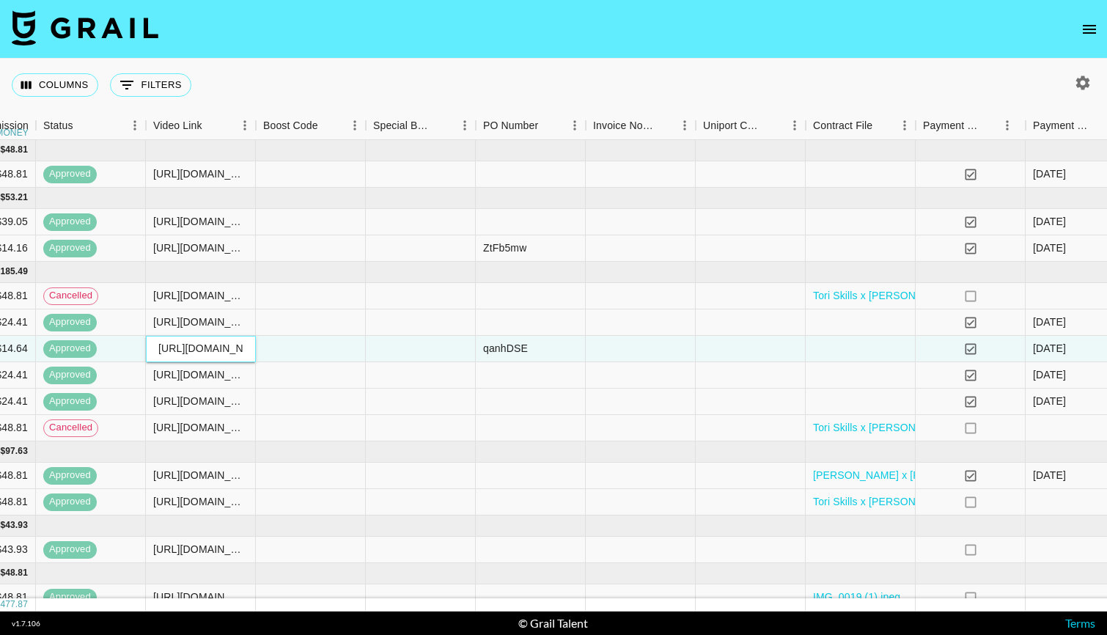
scroll to position [0, 2005]
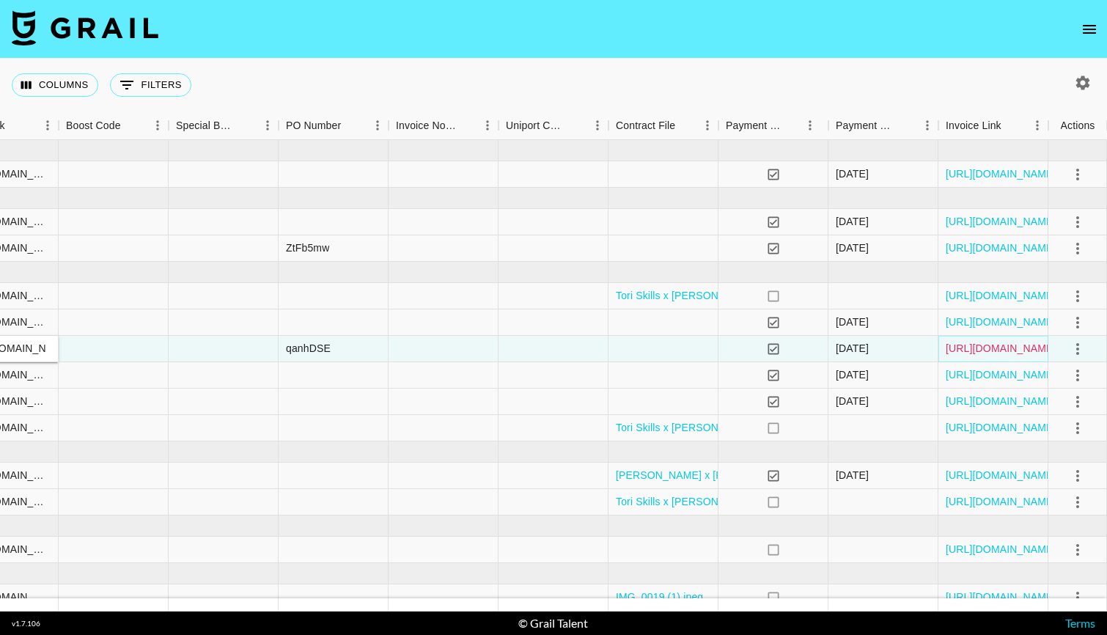
click at [975, 350] on link "https://in.xero.com/bzsFJI8RF6mackPd3fn6EPtBxlSgEdMq06DuZDvS" at bounding box center [1001, 348] width 111 height 15
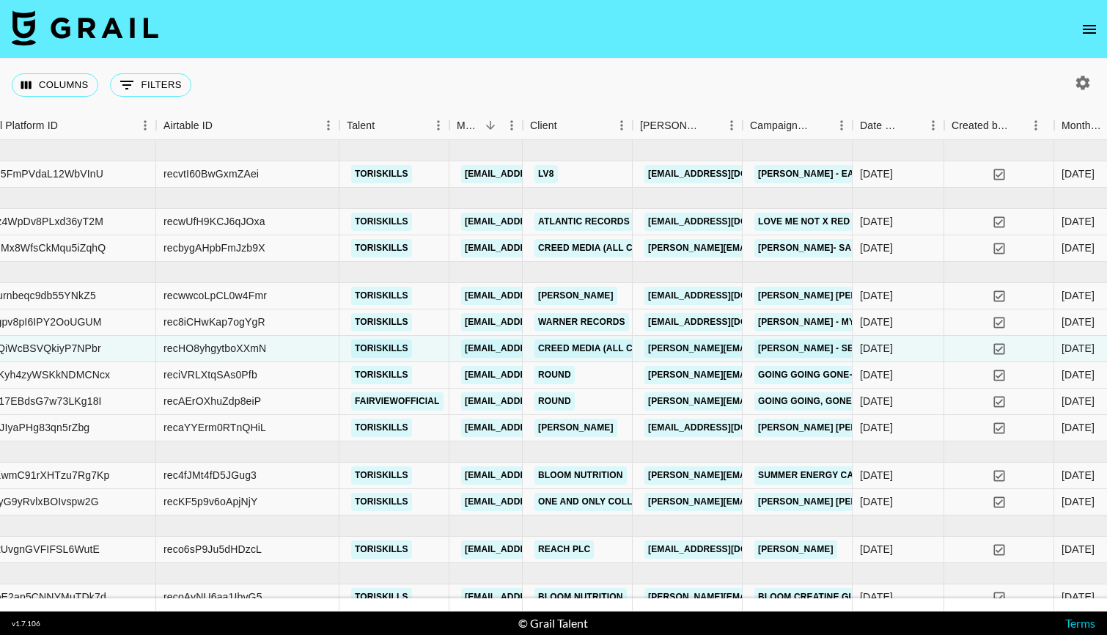
scroll to position [0, 0]
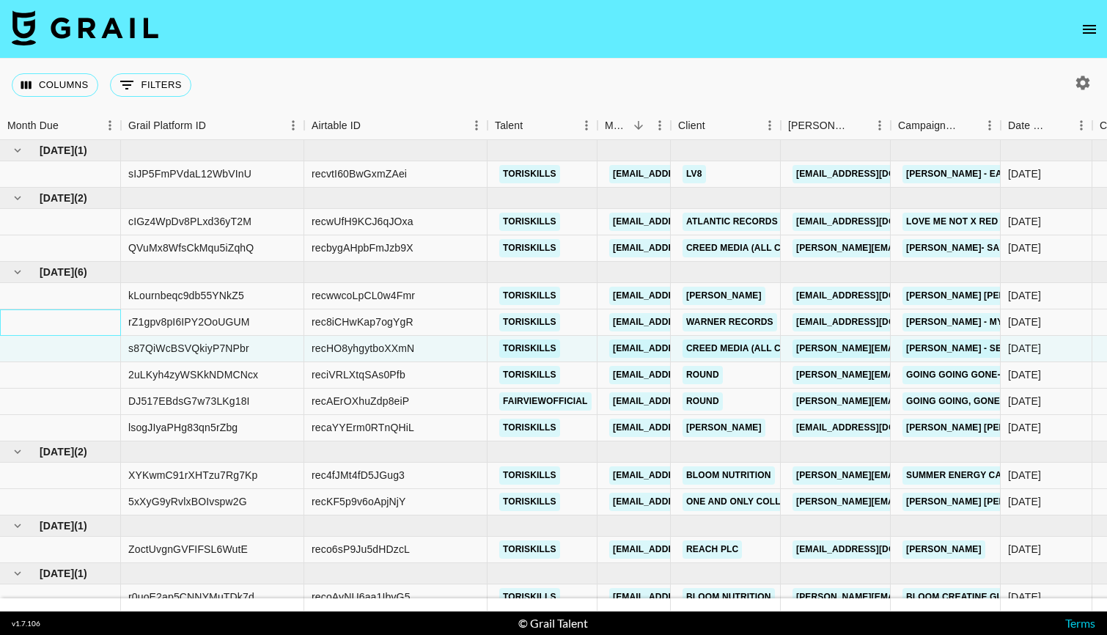
click at [37, 322] on div at bounding box center [60, 322] width 121 height 26
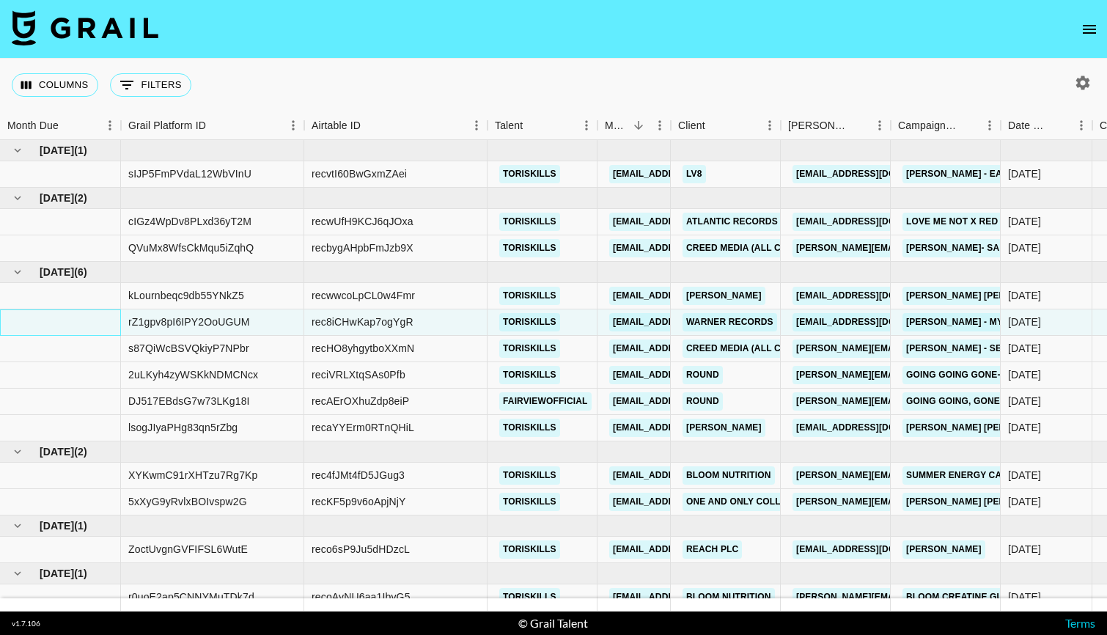
click at [93, 323] on div at bounding box center [60, 322] width 121 height 26
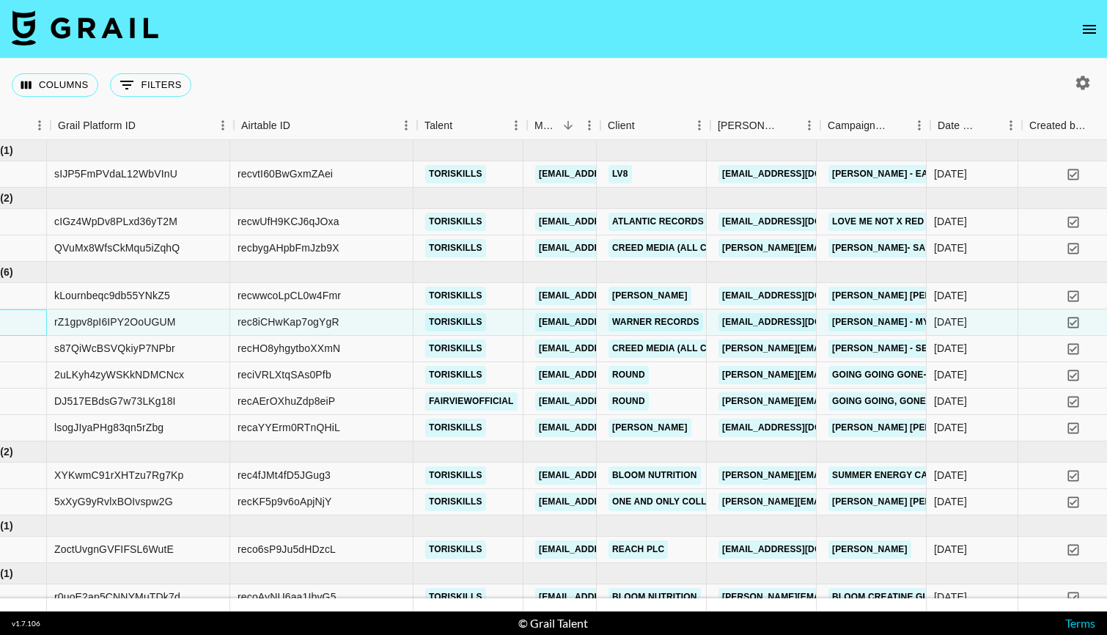
scroll to position [0, 70]
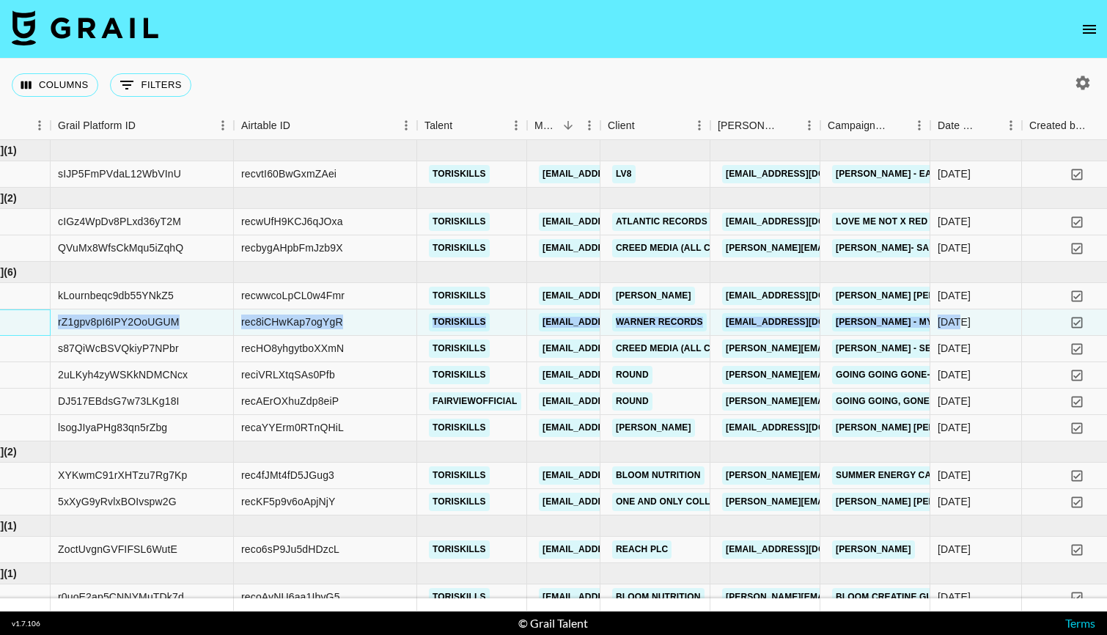
drag, startPoint x: 54, startPoint y: 320, endPoint x: 949, endPoint y: 317, distance: 895.1
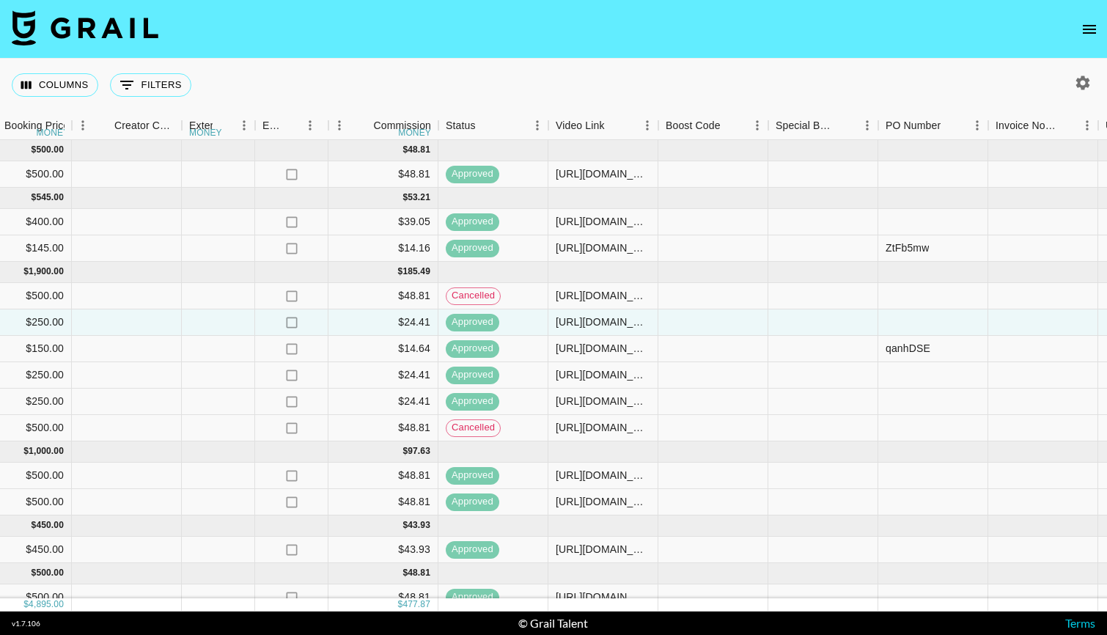
scroll to position [0, 1438]
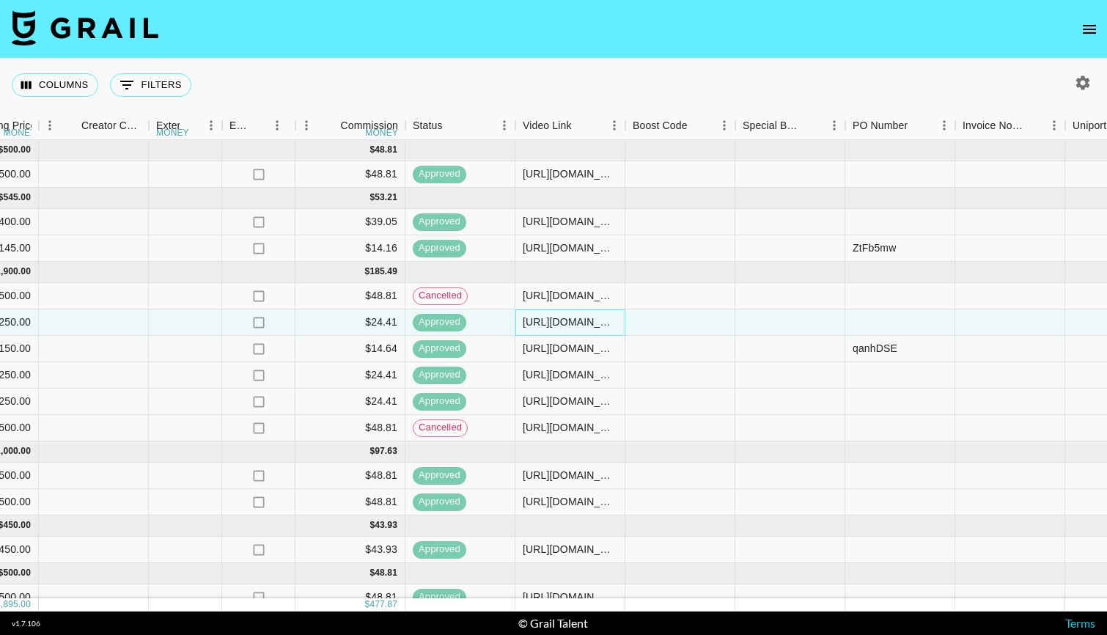
click at [595, 325] on div "https://www.tiktok.com/@toriskills/video/7529991287789849886" at bounding box center [570, 321] width 95 height 15
drag, startPoint x: 618, startPoint y: 322, endPoint x: 362, endPoint y: 319, distance: 255.9
click at [362, 319] on div "rZ1gpv8pI6IPY2OoUGUM rec8iCHwKap7ogYgR toriskills alyssa.bogdan@grail-talent.co…" at bounding box center [118, 322] width 3112 height 26
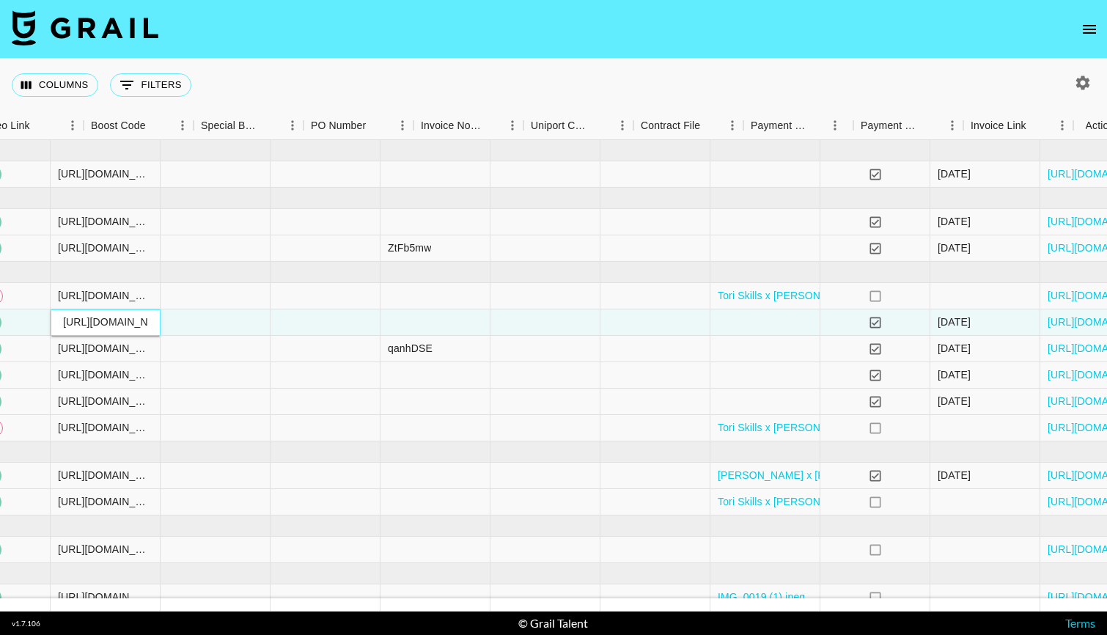
scroll to position [0, 2005]
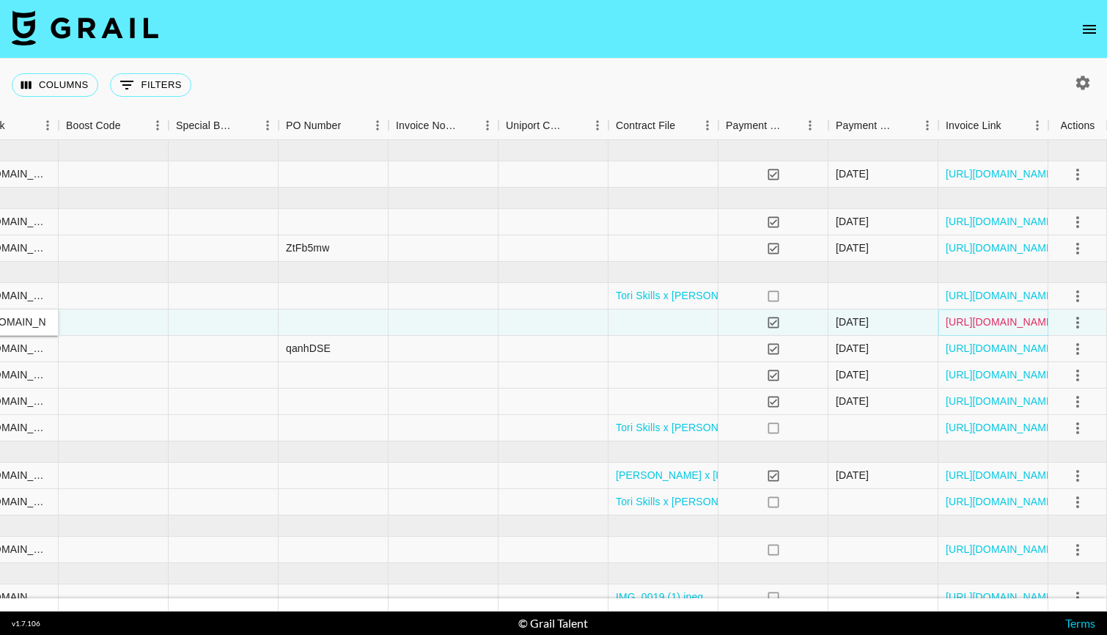
click at [983, 325] on link "https://in.xero.com/y8oPqvzzONDG0fsfLYqU0t0OPE1ovKjjpUw1LuqR" at bounding box center [1001, 321] width 111 height 15
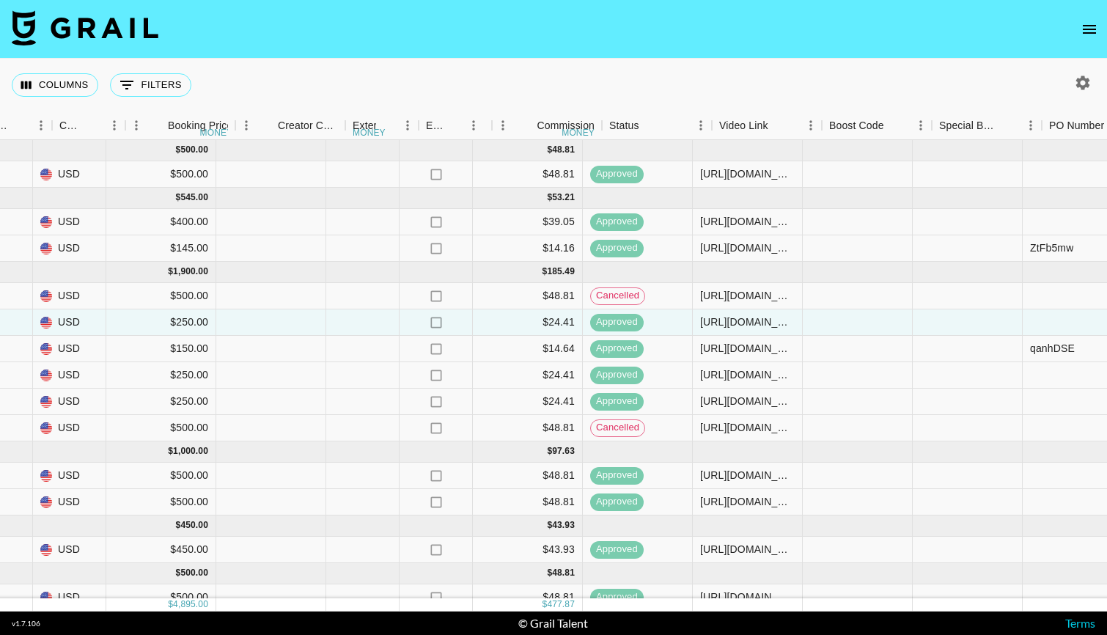
scroll to position [0, 1340]
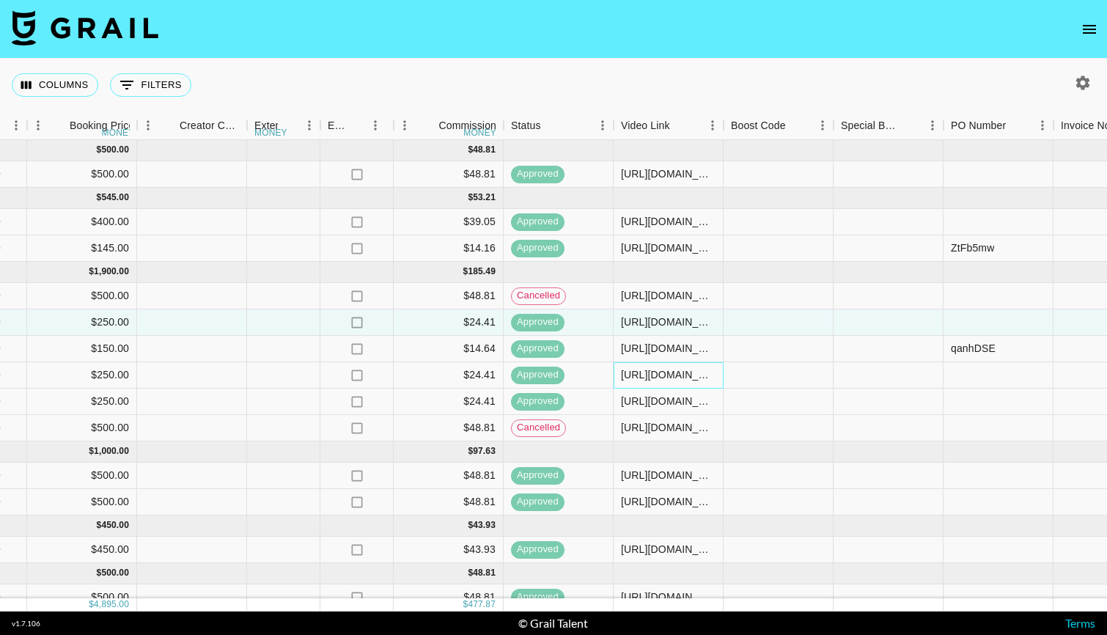
click at [704, 378] on div "https://www.tiktok.com/@toriskills/video/7524550628882828574" at bounding box center [668, 374] width 95 height 15
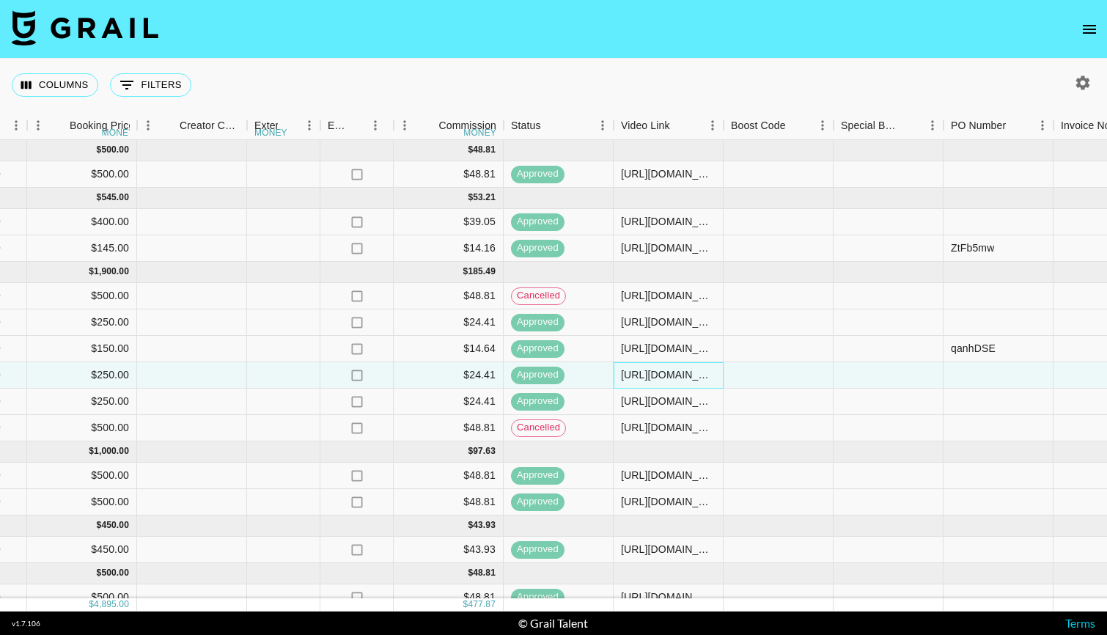
click at [704, 378] on div "https://www.tiktok.com/@toriskills/video/7524550628882828574" at bounding box center [668, 374] width 95 height 15
click at [704, 377] on div "https://www.tiktok.com/@toriskills/video/7524550628882828574" at bounding box center [668, 374] width 95 height 15
drag, startPoint x: 715, startPoint y: 373, endPoint x: 573, endPoint y: 373, distance: 142.9
click at [573, 373] on div "2uLKyh4zyWSKkNDMCNcx reciVRLXtqSAs0Pfb toriskills alyssa.bogdan@grail-talent.co…" at bounding box center [216, 375] width 3112 height 26
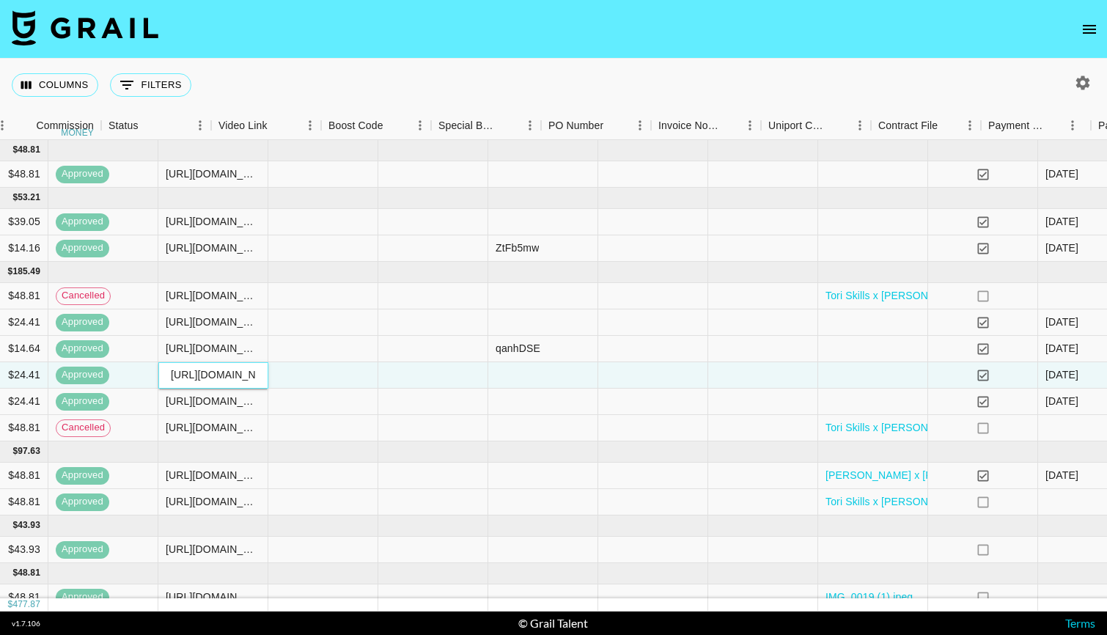
scroll to position [0, 2005]
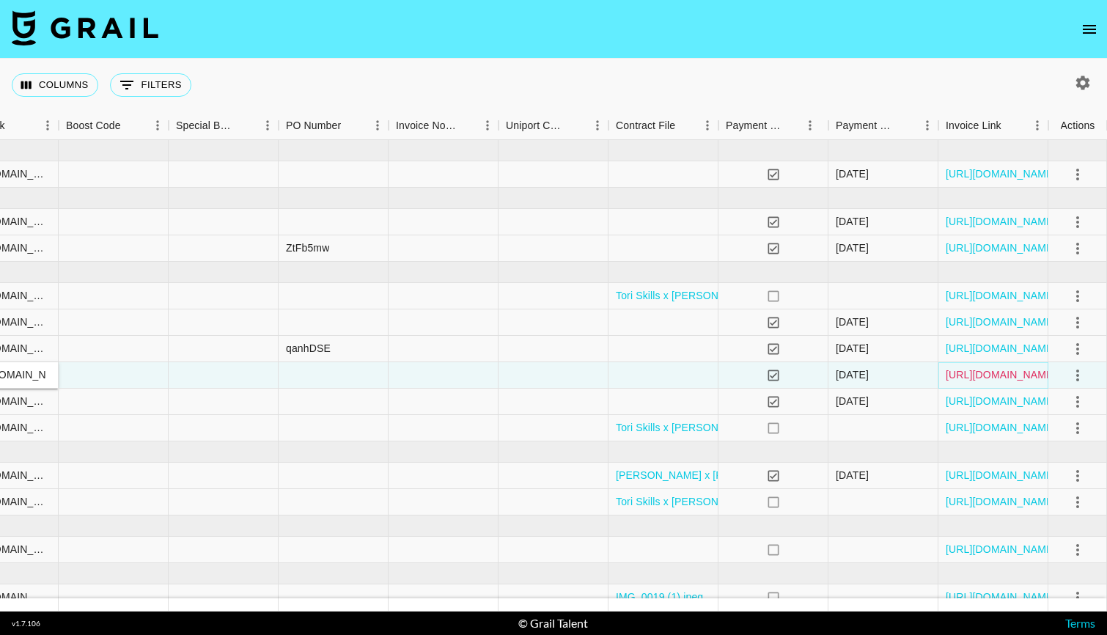
click at [1001, 372] on link "https://in.xero.com/ePHOBiNeyIrFznMUg9UugUBk9MYumC8LreLM1KS0" at bounding box center [1001, 374] width 111 height 15
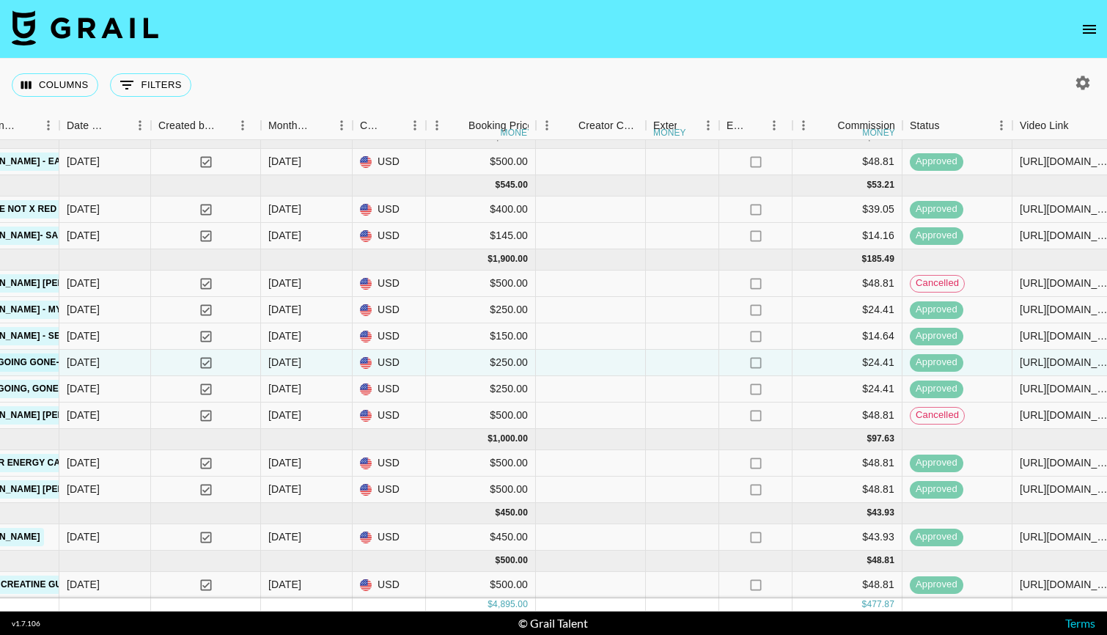
scroll to position [12, 1092]
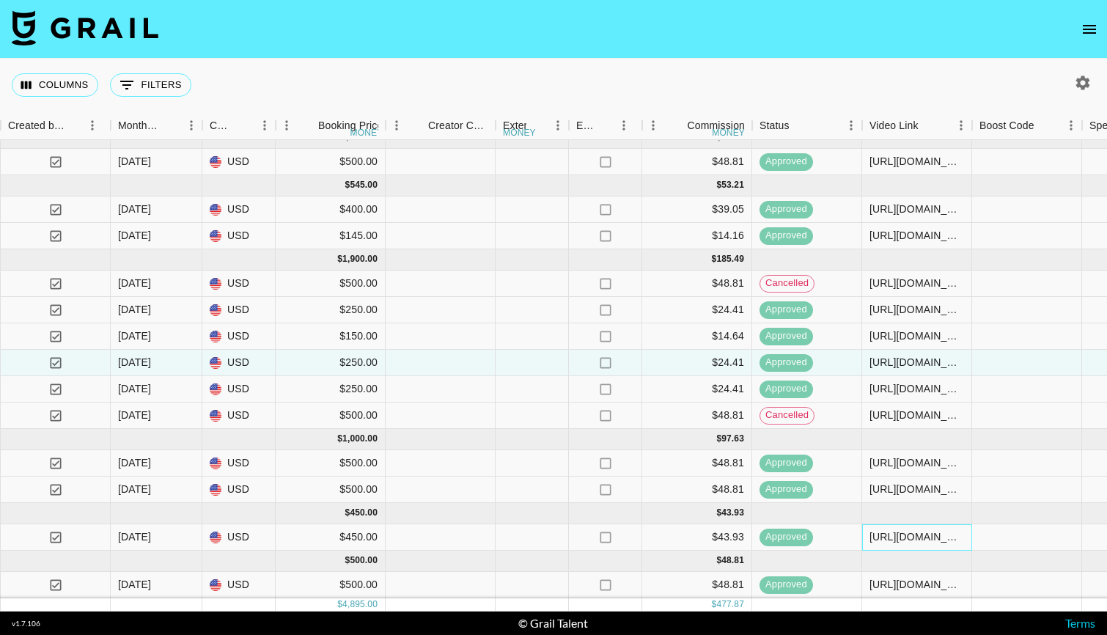
click at [917, 536] on div "https://www.tiktok.com/@toriskills/video/7551797008504343838" at bounding box center [916, 536] width 95 height 15
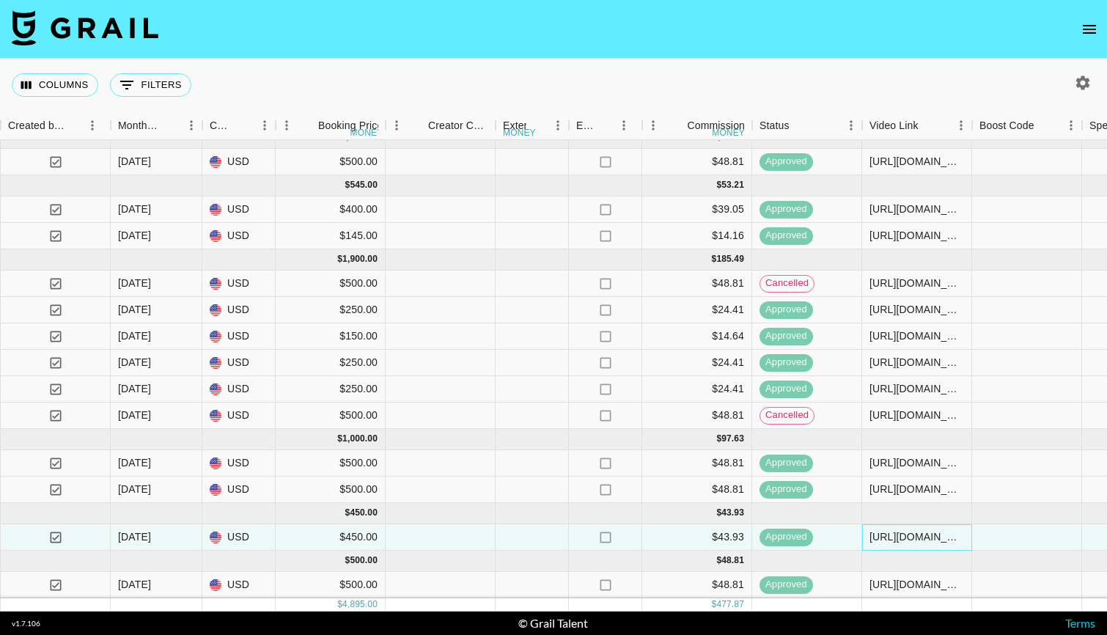
click at [948, 536] on div "https://www.tiktok.com/@toriskills/video/7551797008504343838" at bounding box center [916, 536] width 95 height 15
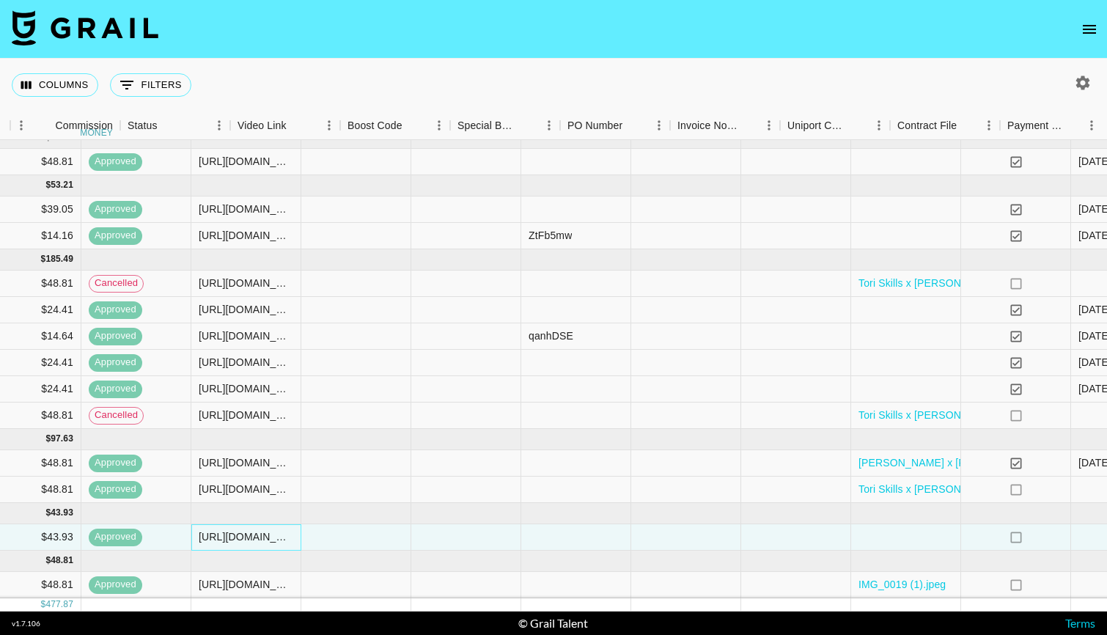
scroll to position [12, 2005]
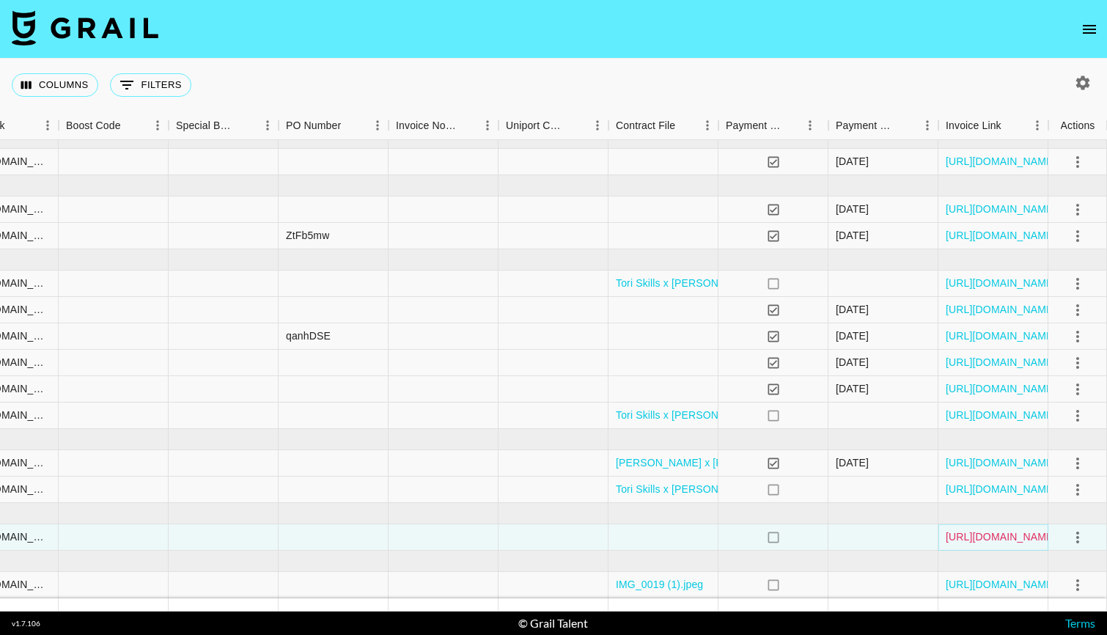
click at [1022, 536] on link "https://in.xero.com/CJUPUqjHZLr8WfhuYbJpG8HRNhdX8XQ8dIWxNJ0D" at bounding box center [1001, 536] width 111 height 15
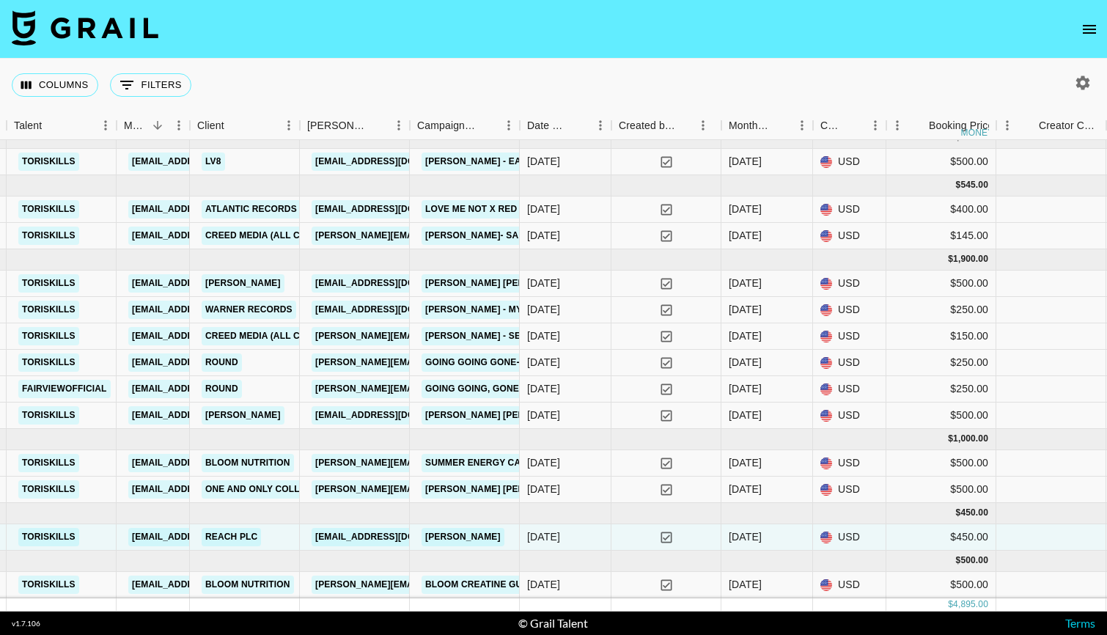
scroll to position [12, 0]
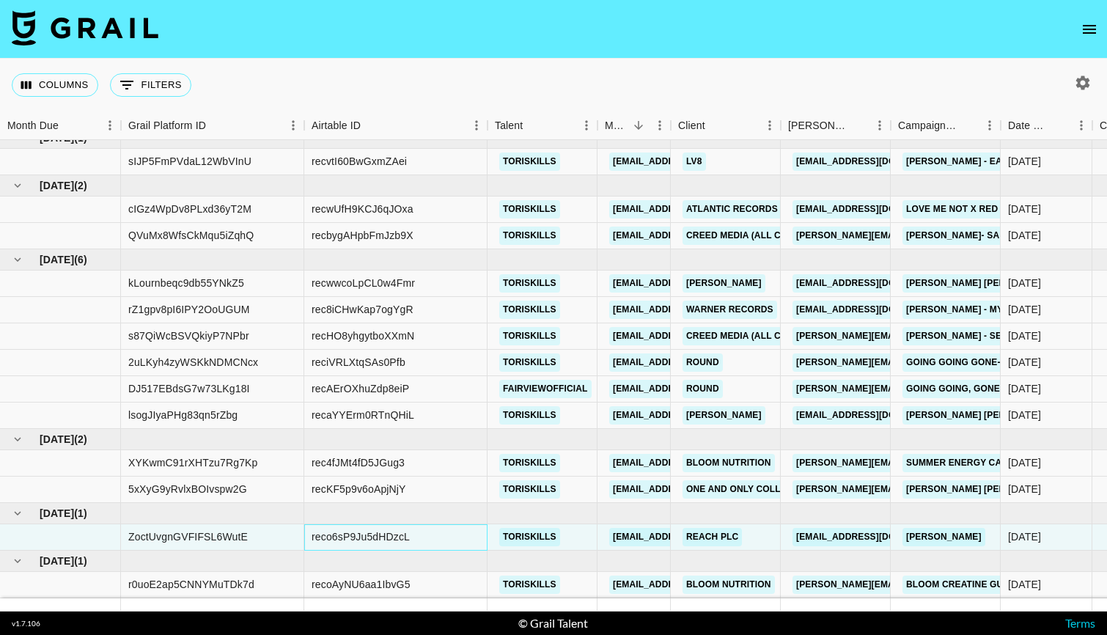
click at [412, 539] on div "reco6sP9Ju5dHDzcL" at bounding box center [395, 537] width 183 height 26
drag, startPoint x: 413, startPoint y: 532, endPoint x: 310, endPoint y: 531, distance: 102.6
click at [310, 531] on div "reco6sP9Ju5dHDzcL" at bounding box center [395, 537] width 183 height 26
copy div "reco6sP9Ju5dHDzcL"
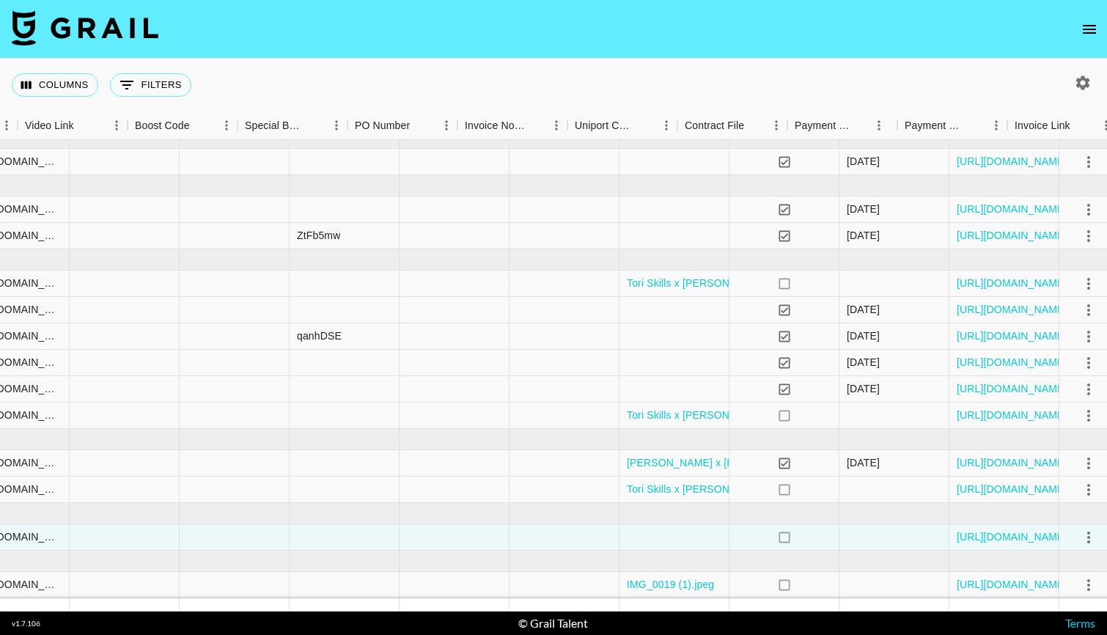
scroll to position [12, 2005]
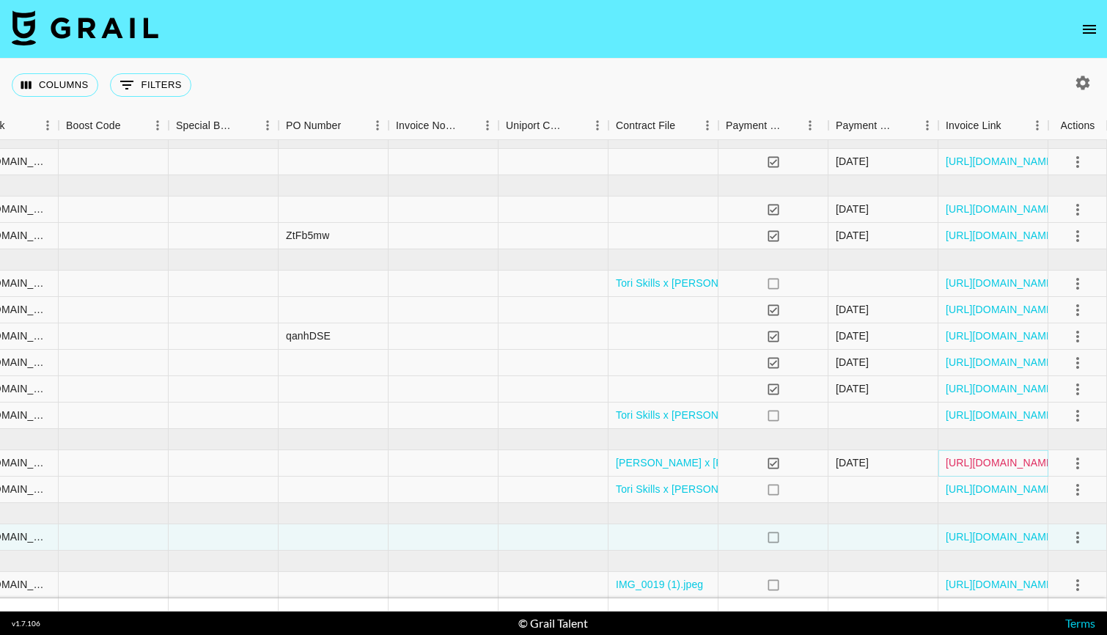
click at [989, 462] on link "https://in.xero.com/u2GzuOwajEqB4DHrDojHoZqWdKoi3IXUNBBBYwcR" at bounding box center [1001, 462] width 111 height 15
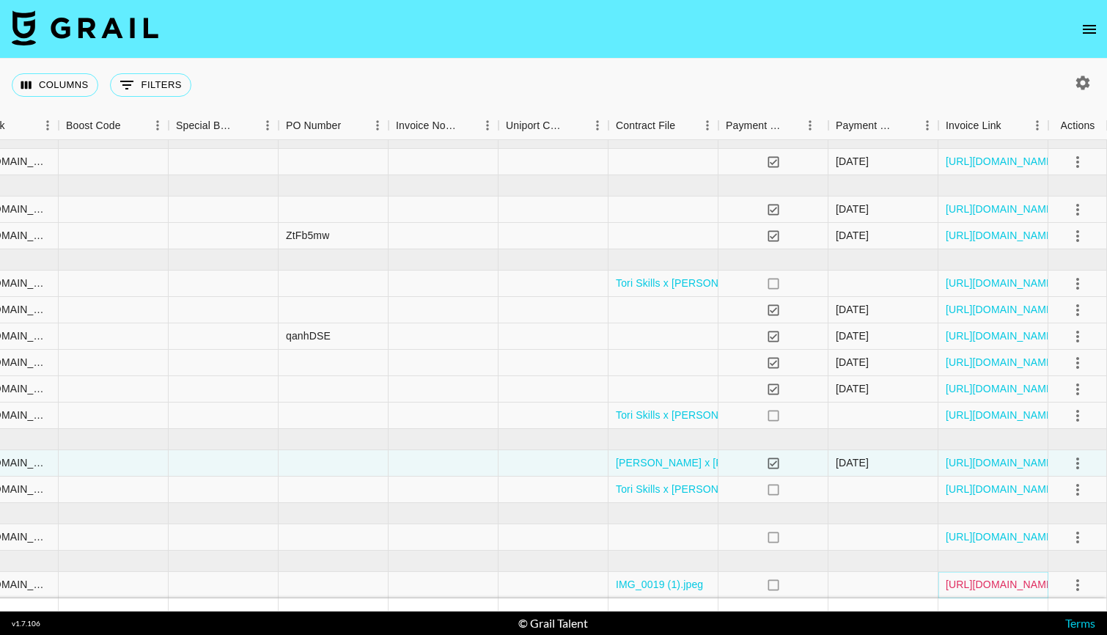
click at [988, 583] on link "https://in.xero.com/6Oa5GgGq81nZj173NezHsffoFQfr76Uia4gvDPSi" at bounding box center [1001, 584] width 111 height 15
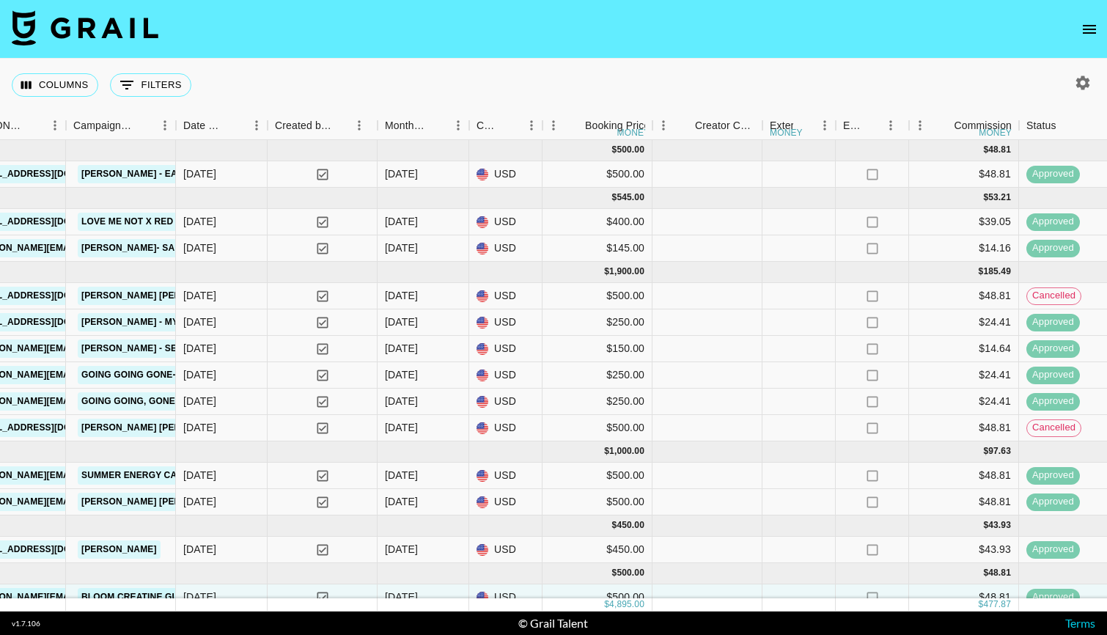
scroll to position [12, 825]
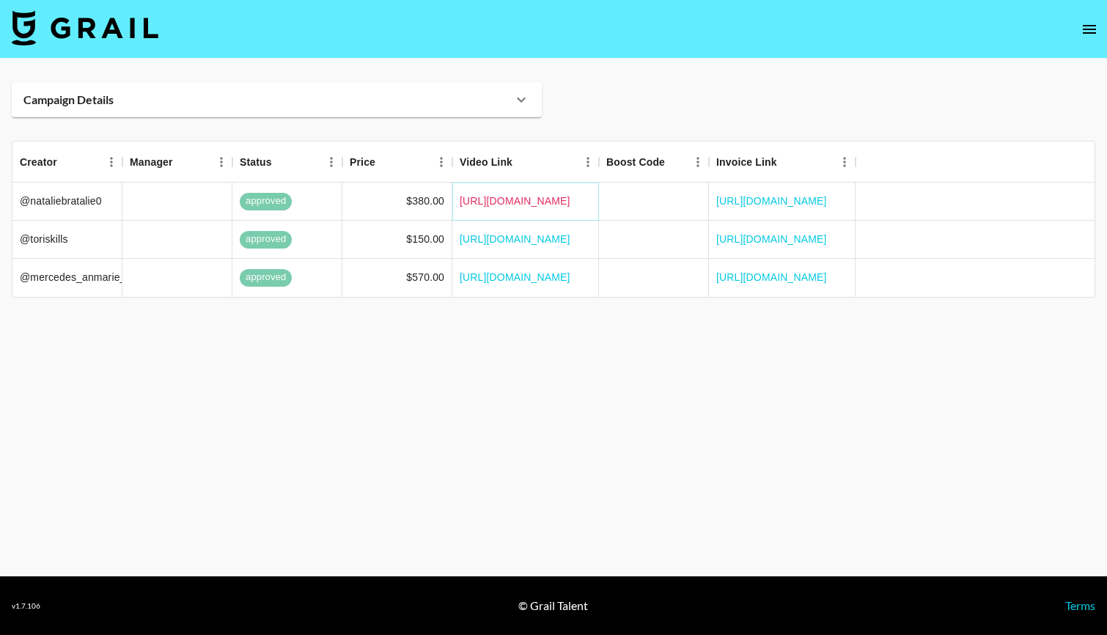
click at [525, 200] on link "https://www.tiktok.com/@nataliebratalie0/photo/7520403260738407710?is_from_weba…" at bounding box center [515, 201] width 111 height 15
click at [511, 205] on link "https://www.tiktok.com/@nataliebratalie0/photo/7520403260738407710?is_from_weba…" at bounding box center [515, 201] width 111 height 15
click at [513, 198] on link "https://www.tiktok.com/@nataliebratalie0/photo/7520403260738407710?is_from_weba…" at bounding box center [515, 201] width 111 height 15
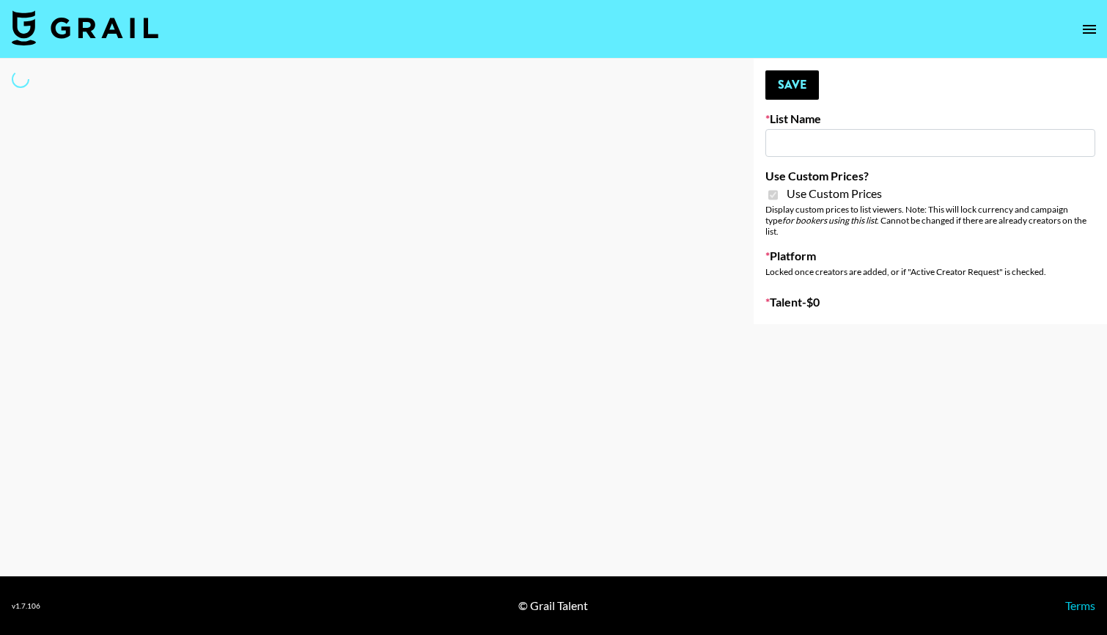
type input "**Noschinko UGC**"
checkbox input "true"
select select "Brand"
type input "GoVanni Campaign"
select select "Song"
